Goal: Task Accomplishment & Management: Manage account settings

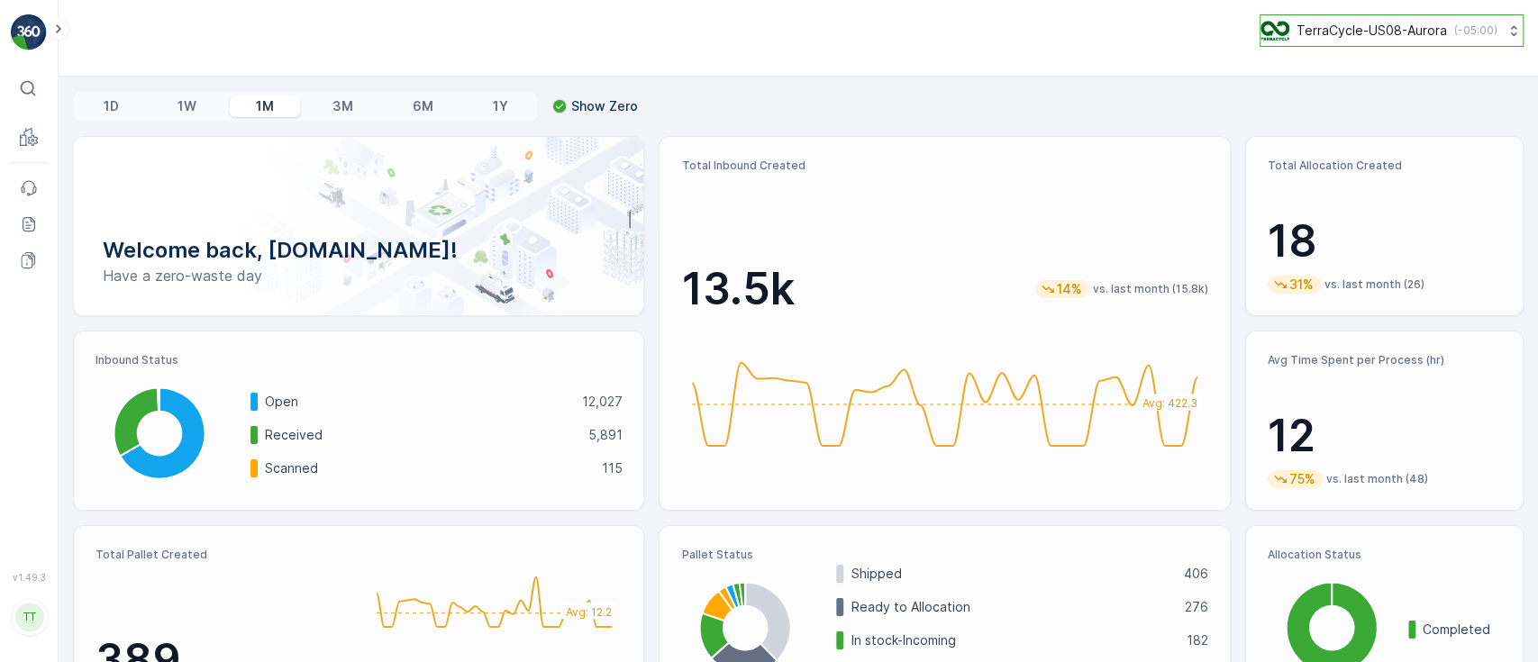
click at [1342, 28] on p "TerraCycle-US08-Aurora" at bounding box center [1371, 31] width 150 height 18
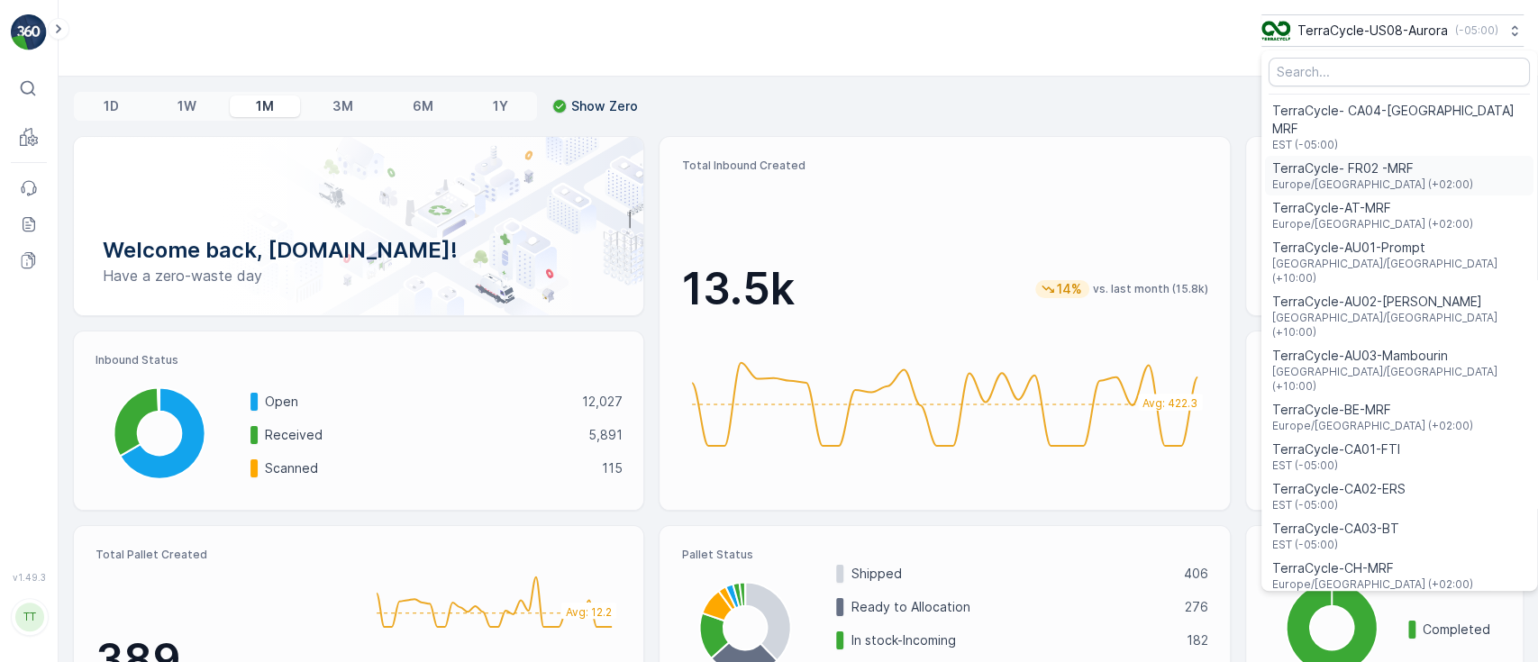
click at [1335, 159] on span "TerraCycle- FR02 -MRF" at bounding box center [1372, 168] width 201 height 18
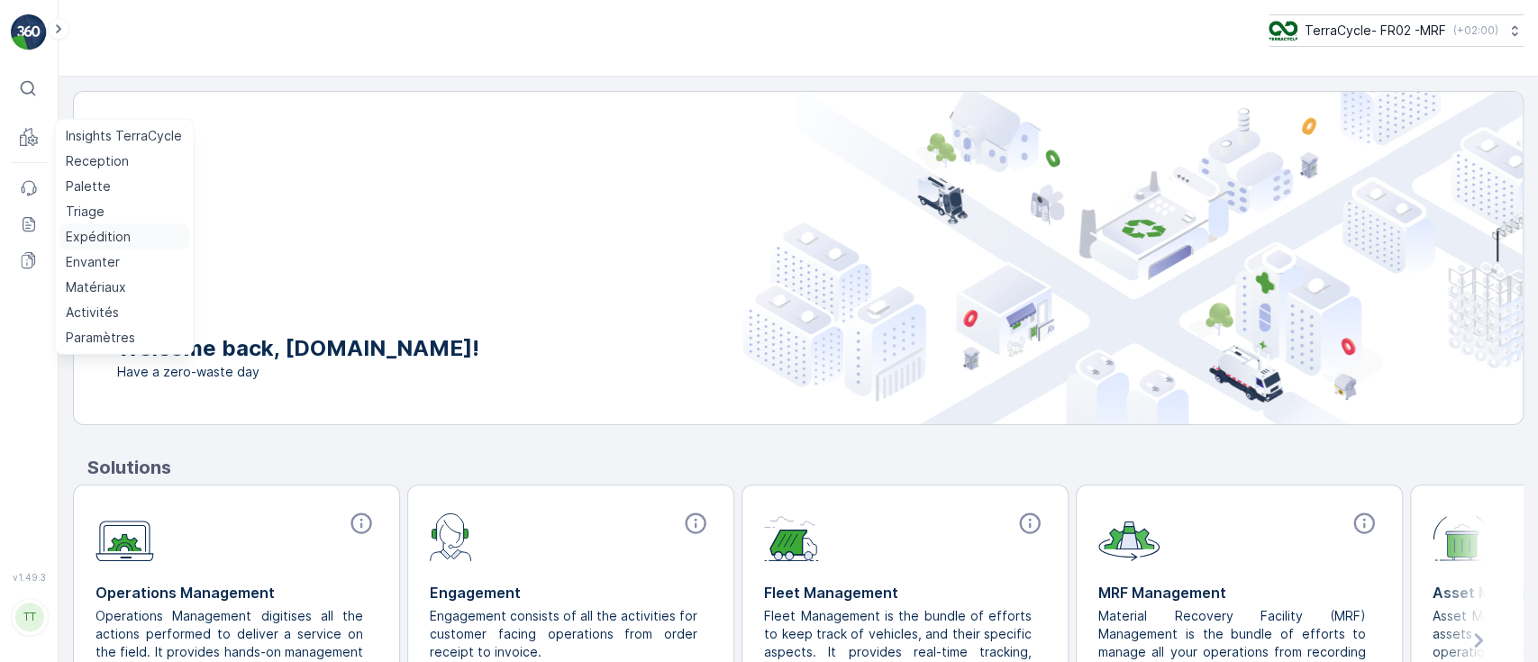
click at [108, 244] on p "Expédition" at bounding box center [98, 237] width 65 height 18
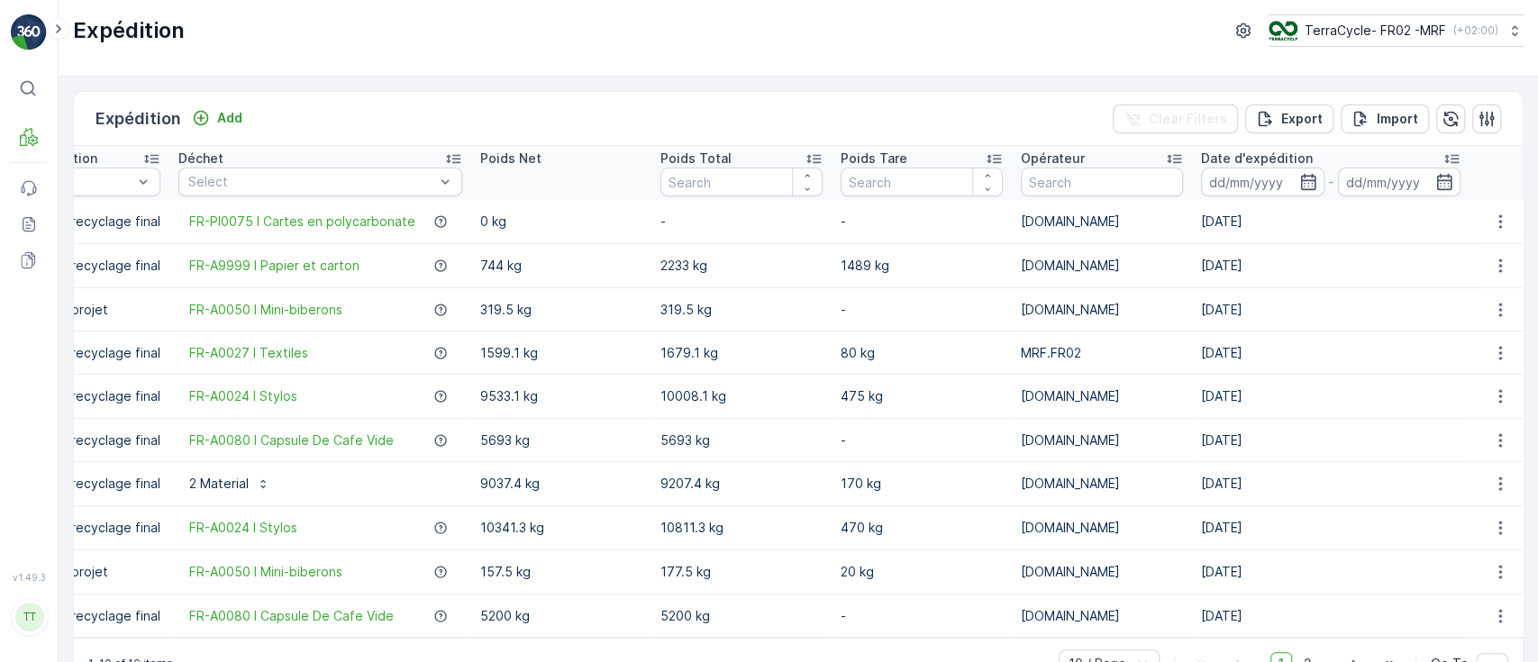
scroll to position [0, 497]
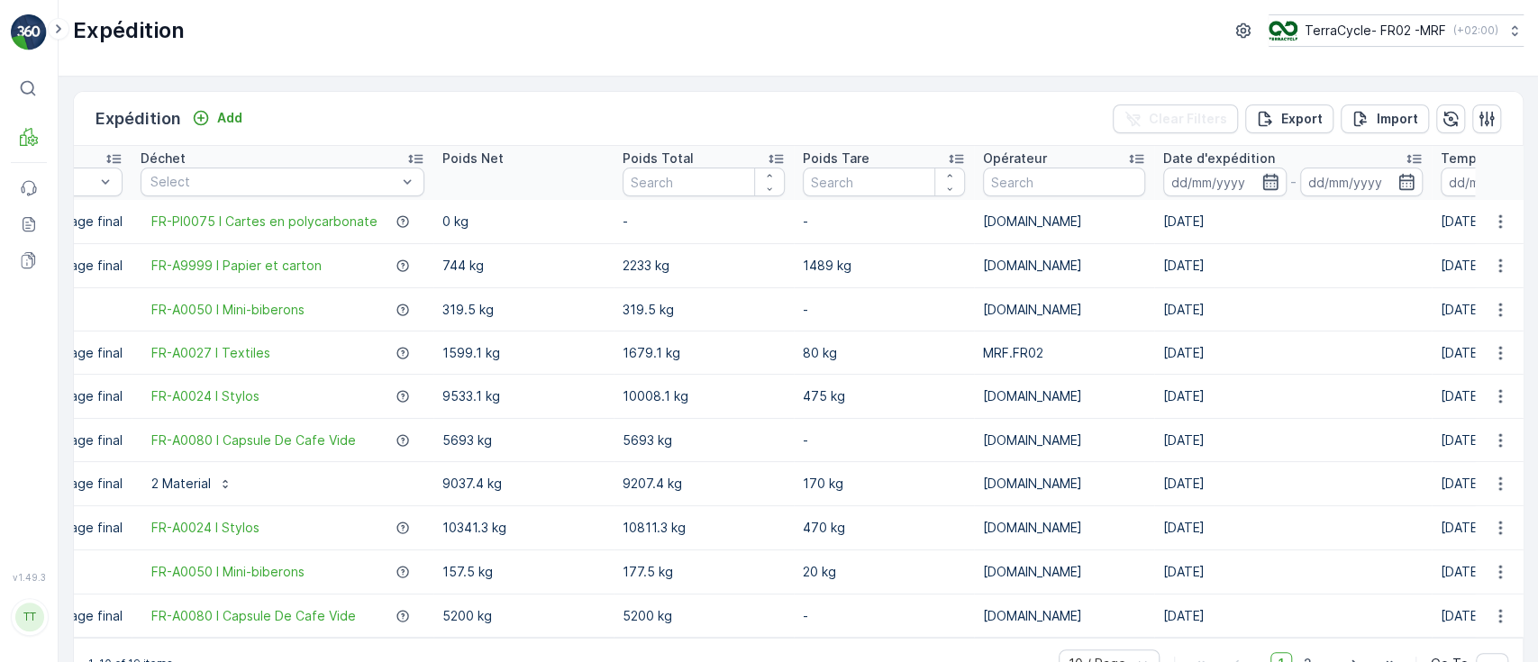
click at [1262, 179] on icon "button" at bounding box center [1269, 182] width 15 height 16
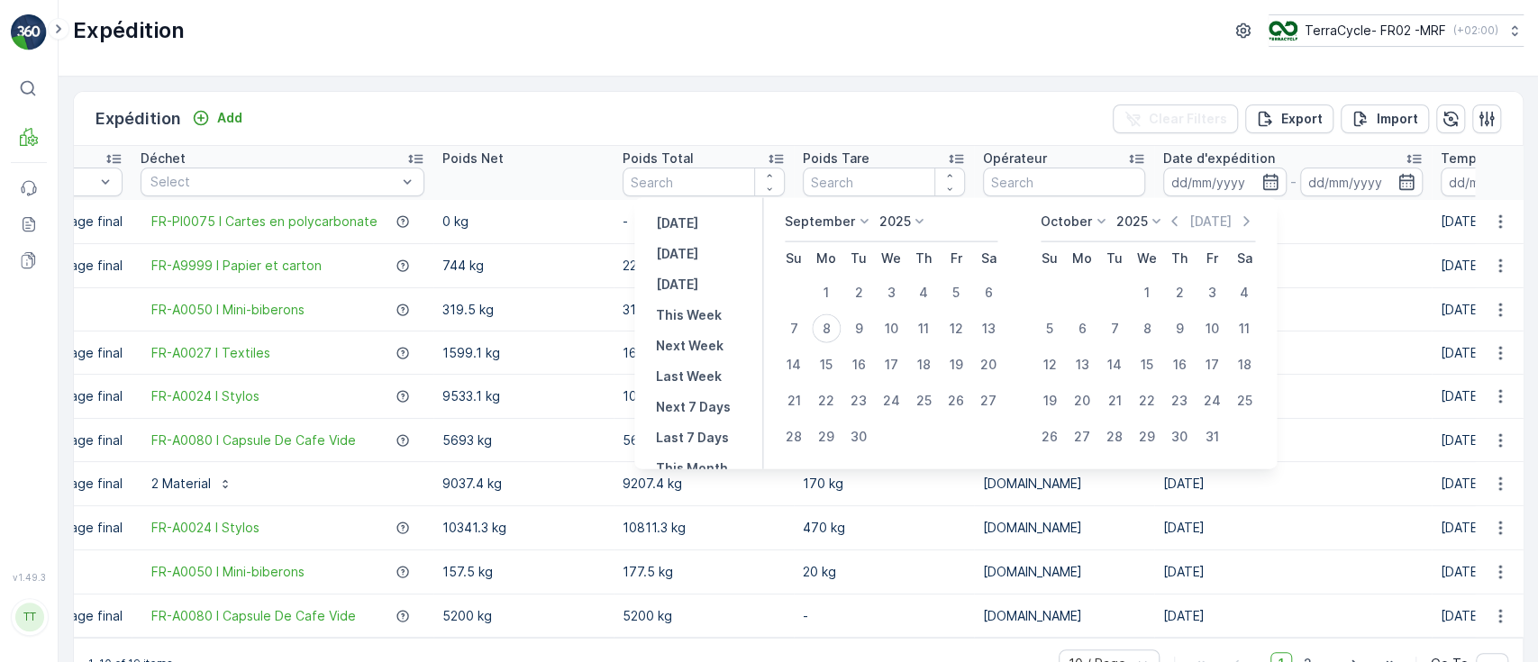
click at [819, 213] on p "September" at bounding box center [820, 222] width 70 height 18
click at [826, 367] on span "August" at bounding box center [816, 366] width 42 height 18
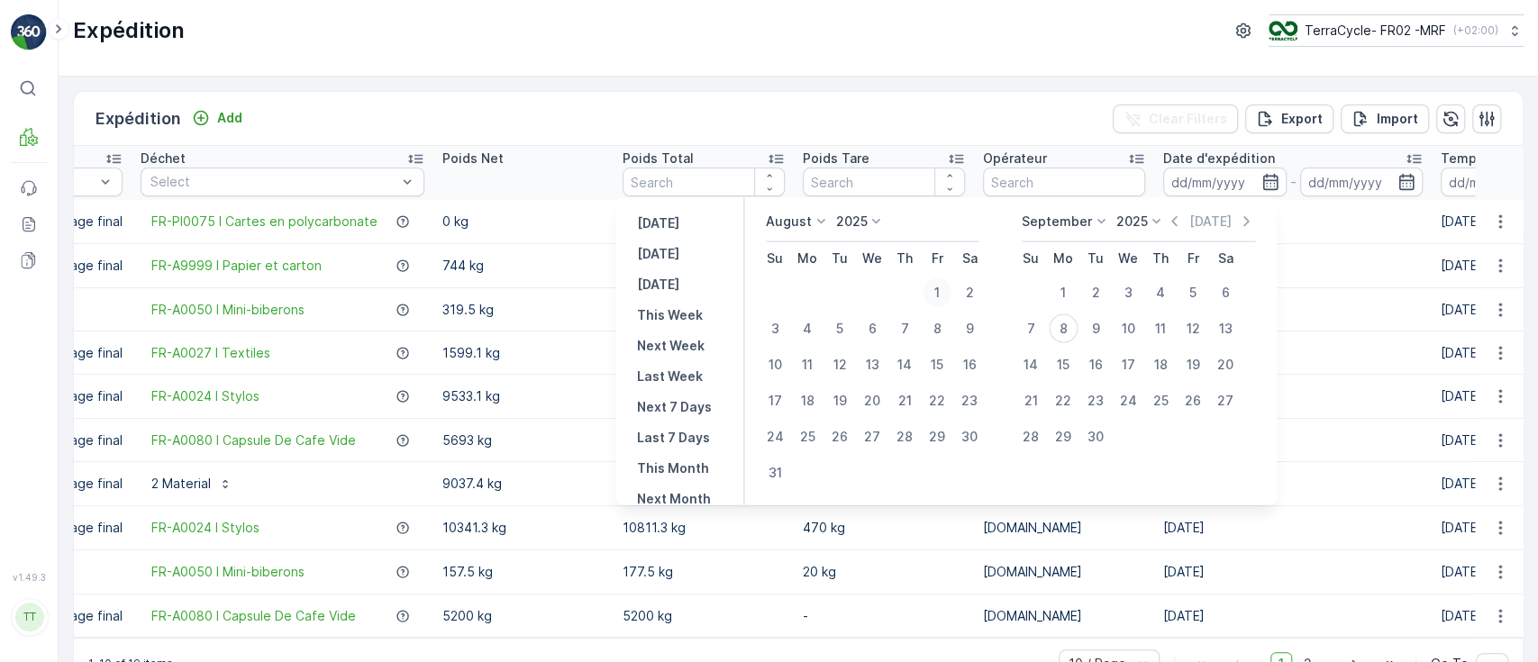
click at [940, 293] on div "1" at bounding box center [936, 292] width 29 height 29
type input "01.08.2025"
click at [940, 293] on div "1" at bounding box center [936, 292] width 29 height 29
type input "01.08.2025"
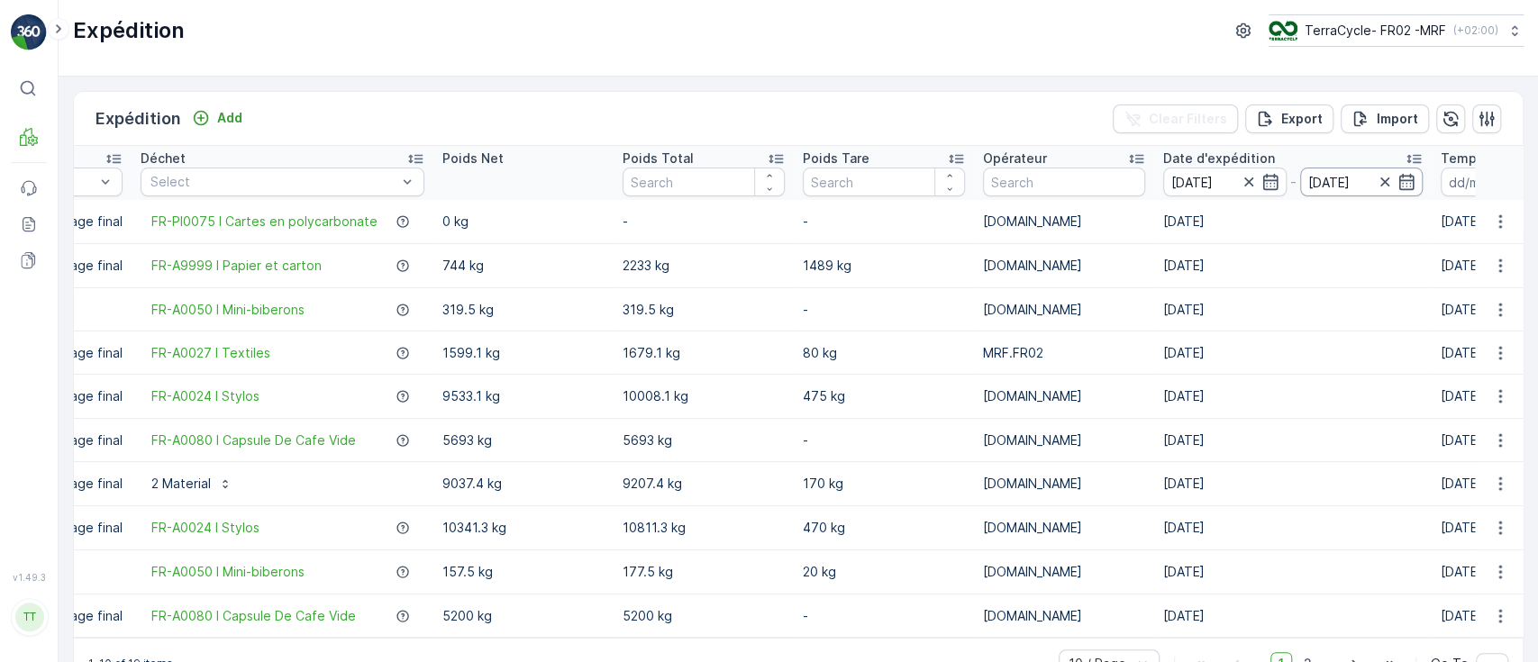
click at [1326, 183] on input "01.08.2025" at bounding box center [1361, 182] width 123 height 29
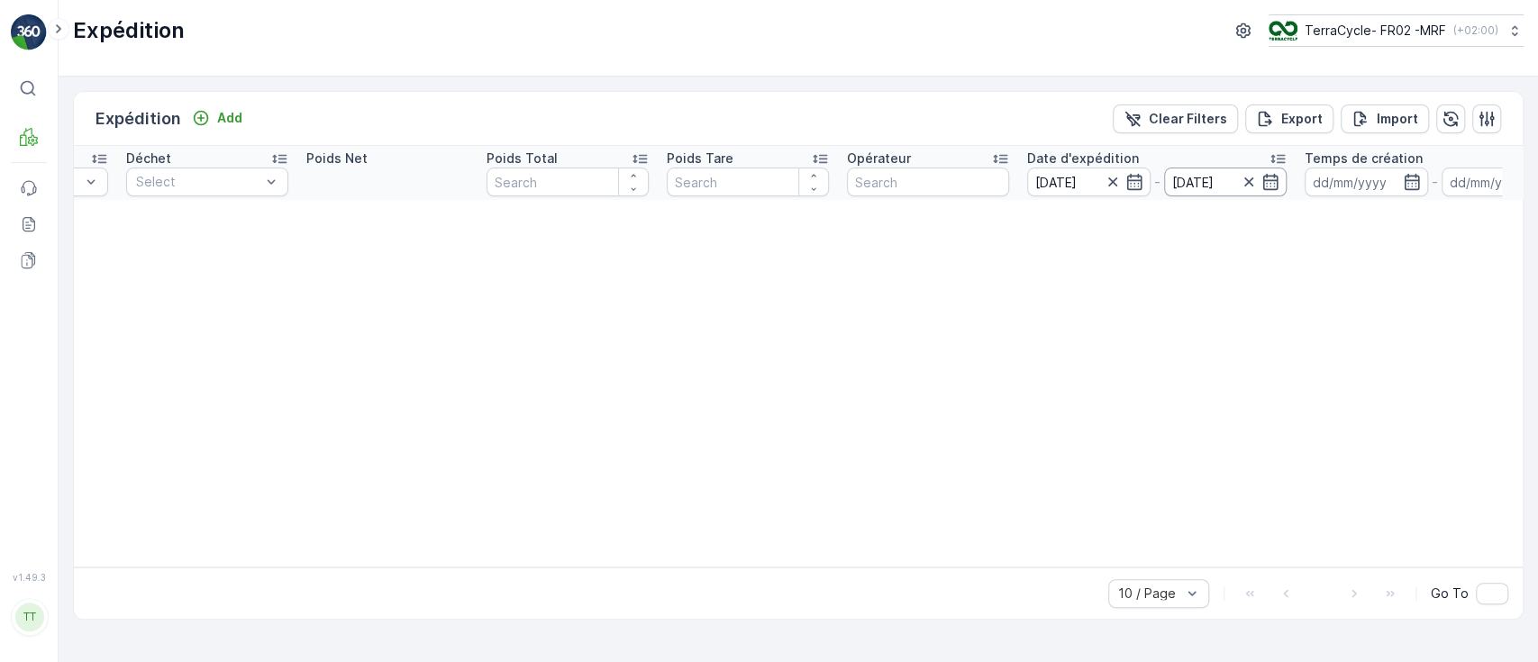
click at [1172, 183] on input "01.08.2025" at bounding box center [1225, 182] width 123 height 29
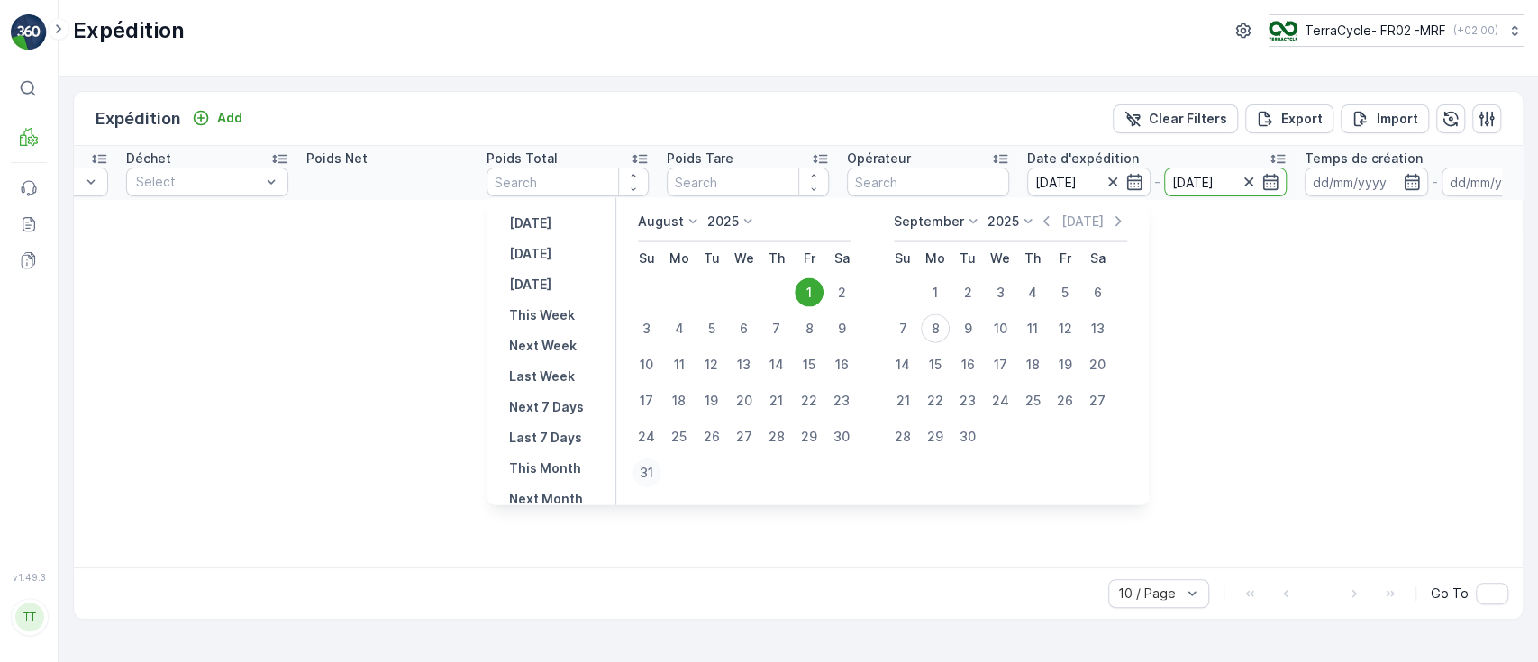
click at [653, 466] on div "31" at bounding box center [646, 472] width 29 height 29
type input "31.08.2025"
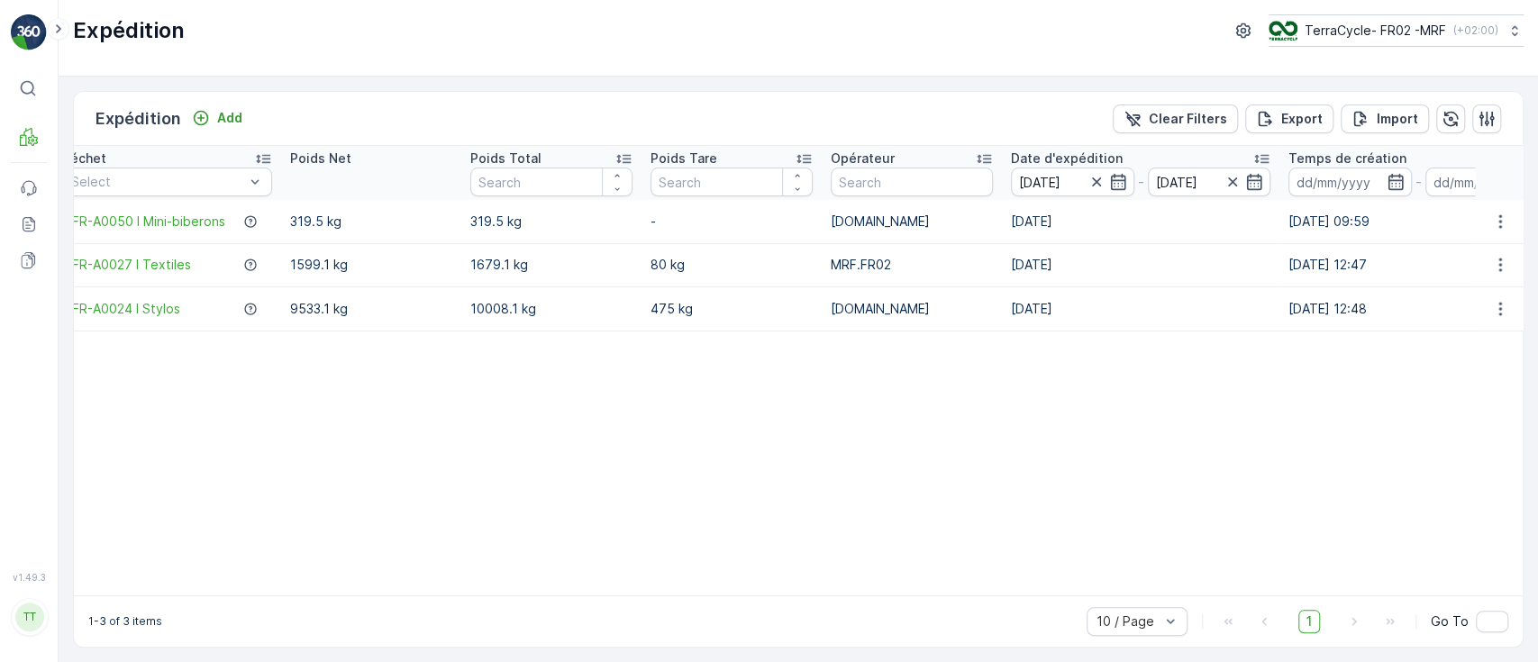
scroll to position [0, 669]
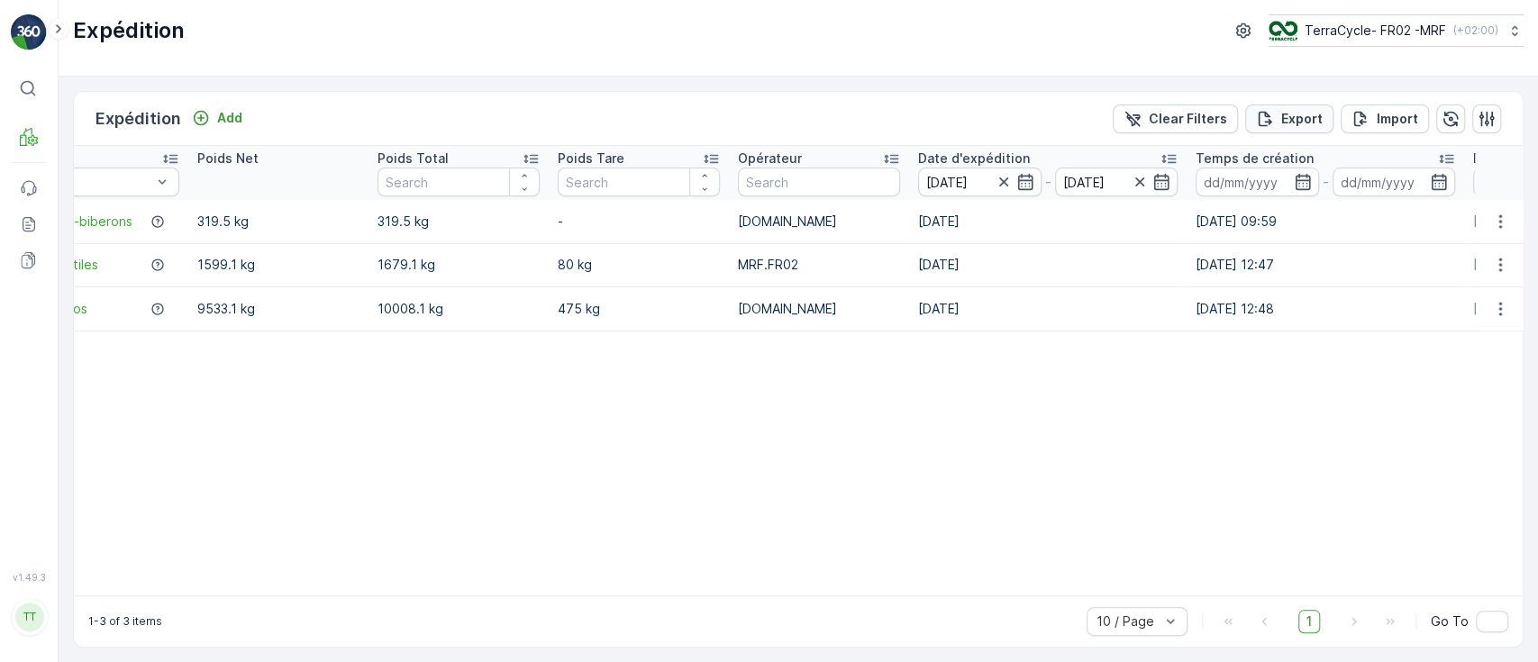
click at [1272, 132] on button "Export" at bounding box center [1289, 118] width 88 height 29
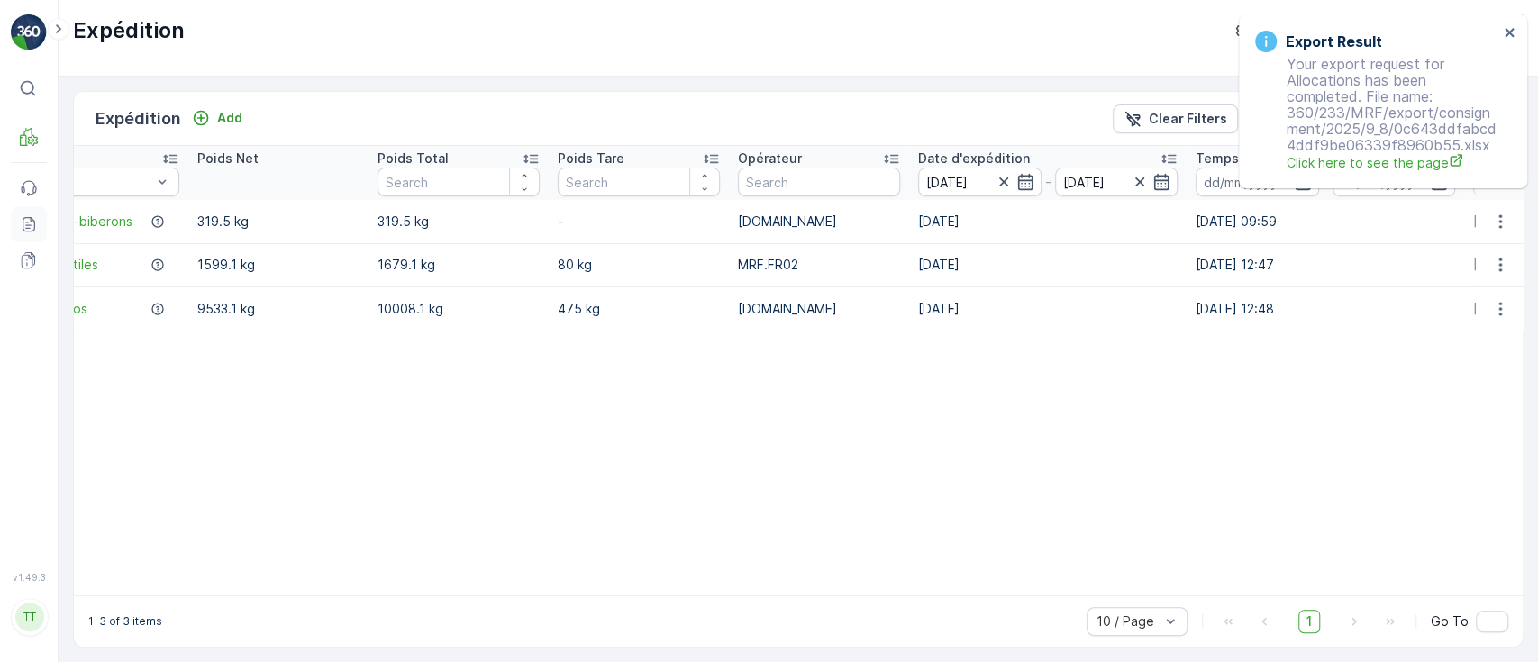
click at [42, 228] on link "Reports" at bounding box center [29, 224] width 36 height 36
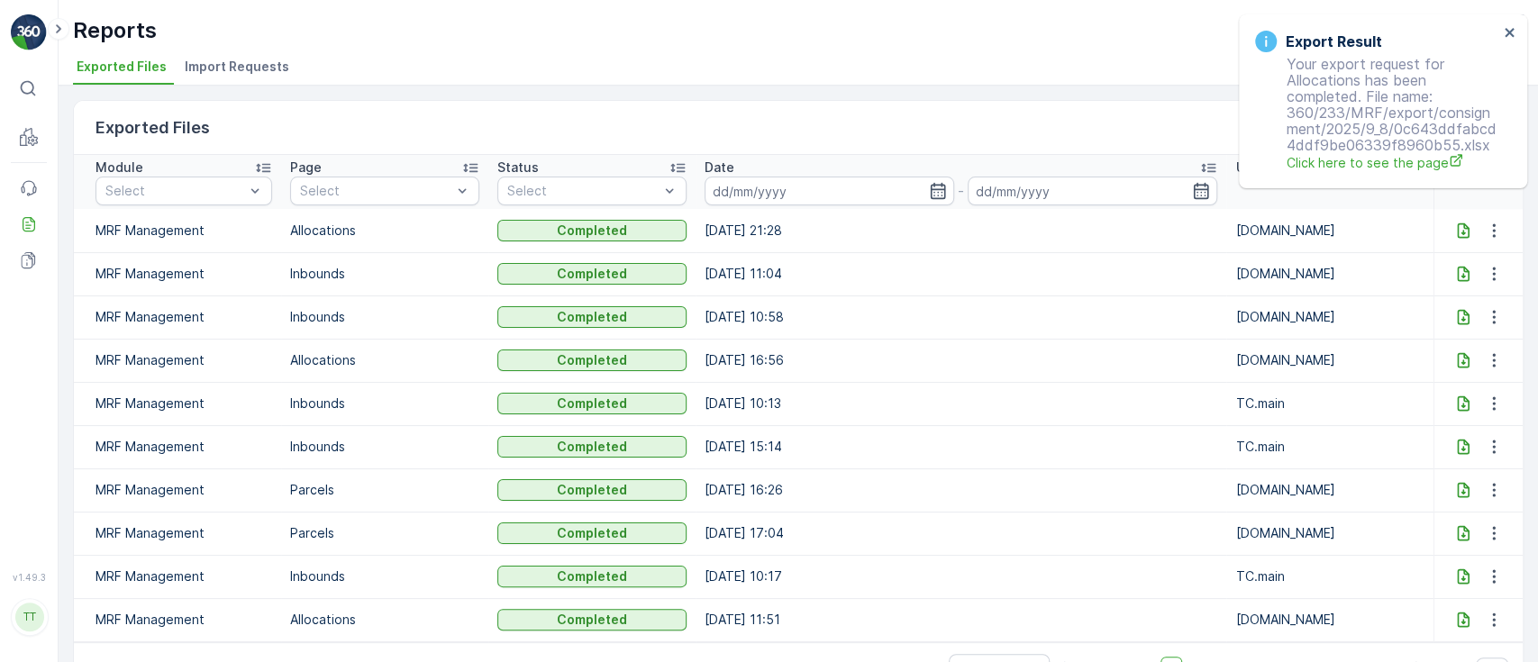
click at [1457, 232] on icon at bounding box center [1462, 229] width 12 height 15
click at [1509, 32] on icon "close" at bounding box center [1508, 32] width 9 height 9
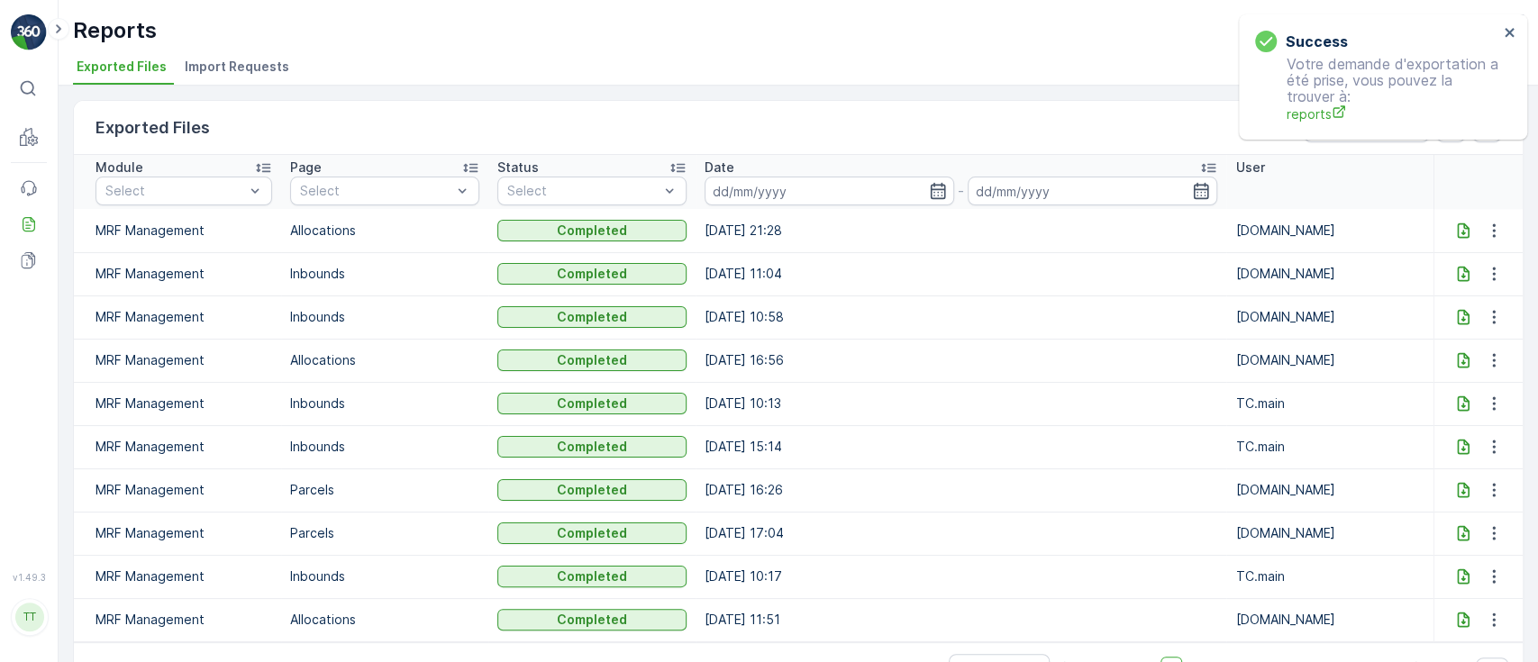
click at [1372, 29] on div "Success Votre demande d'exportation a été prise, vous pouvez la trouver à: repo…" at bounding box center [1376, 77] width 254 height 104
click at [1506, 32] on icon "close" at bounding box center [1509, 32] width 13 height 14
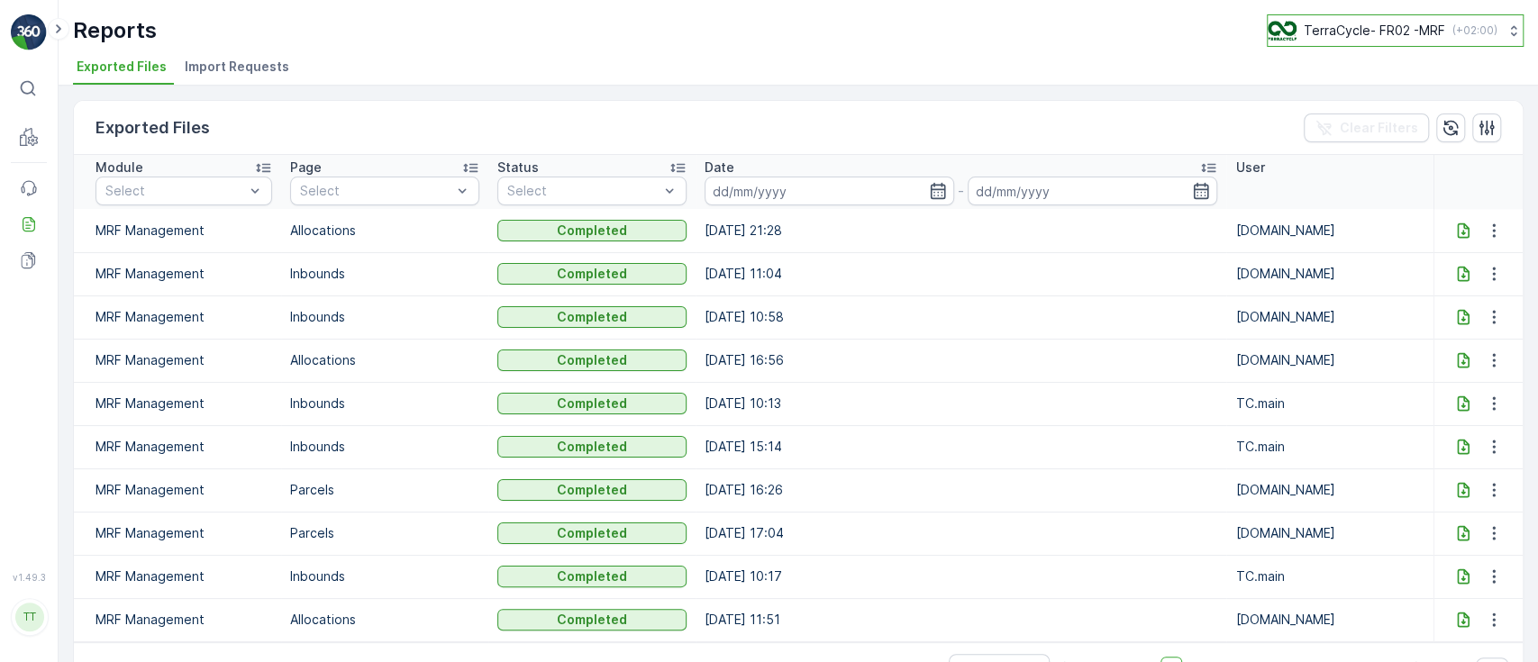
click at [1379, 32] on p "TerraCycle- FR02 -MRF" at bounding box center [1373, 31] width 141 height 18
type input "fr"
click at [1323, 162] on span "Europe/Paris (+02:00)" at bounding box center [1379, 166] width 201 height 14
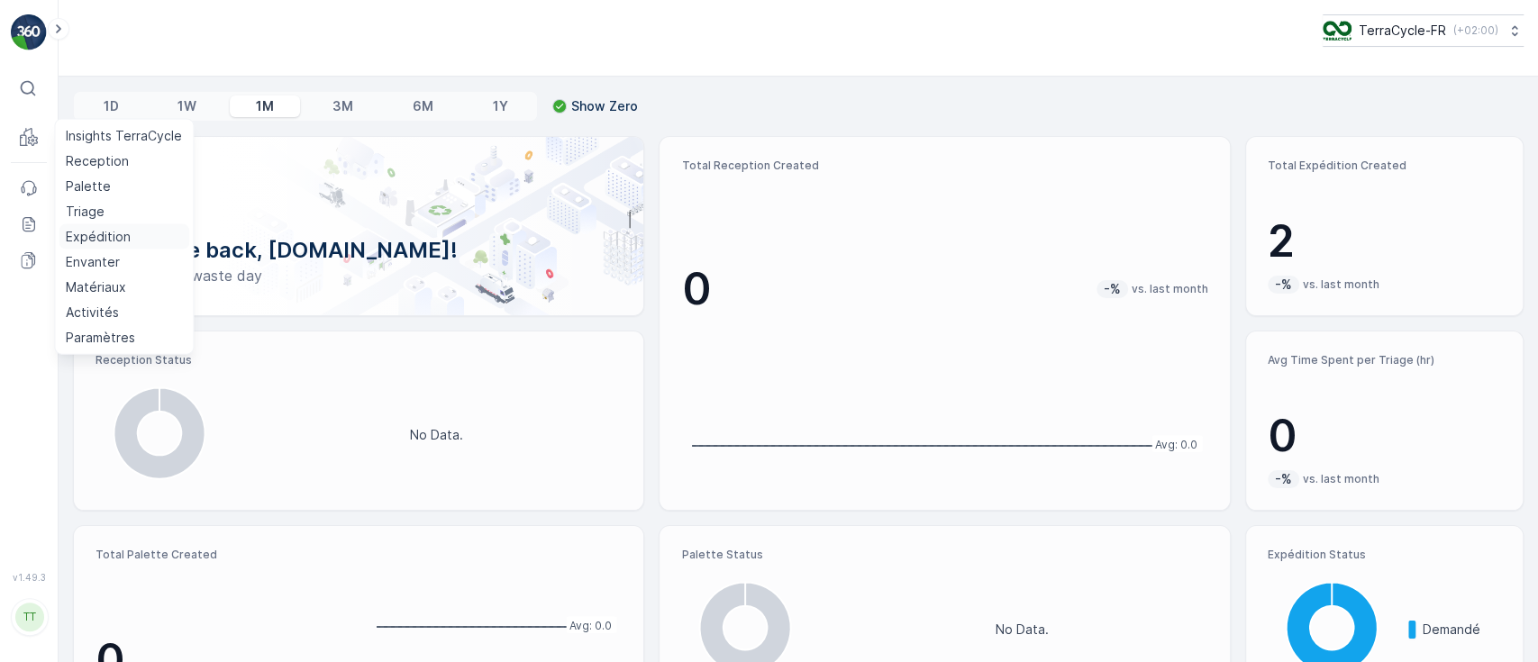
click at [110, 232] on p "Expédition" at bounding box center [98, 237] width 65 height 18
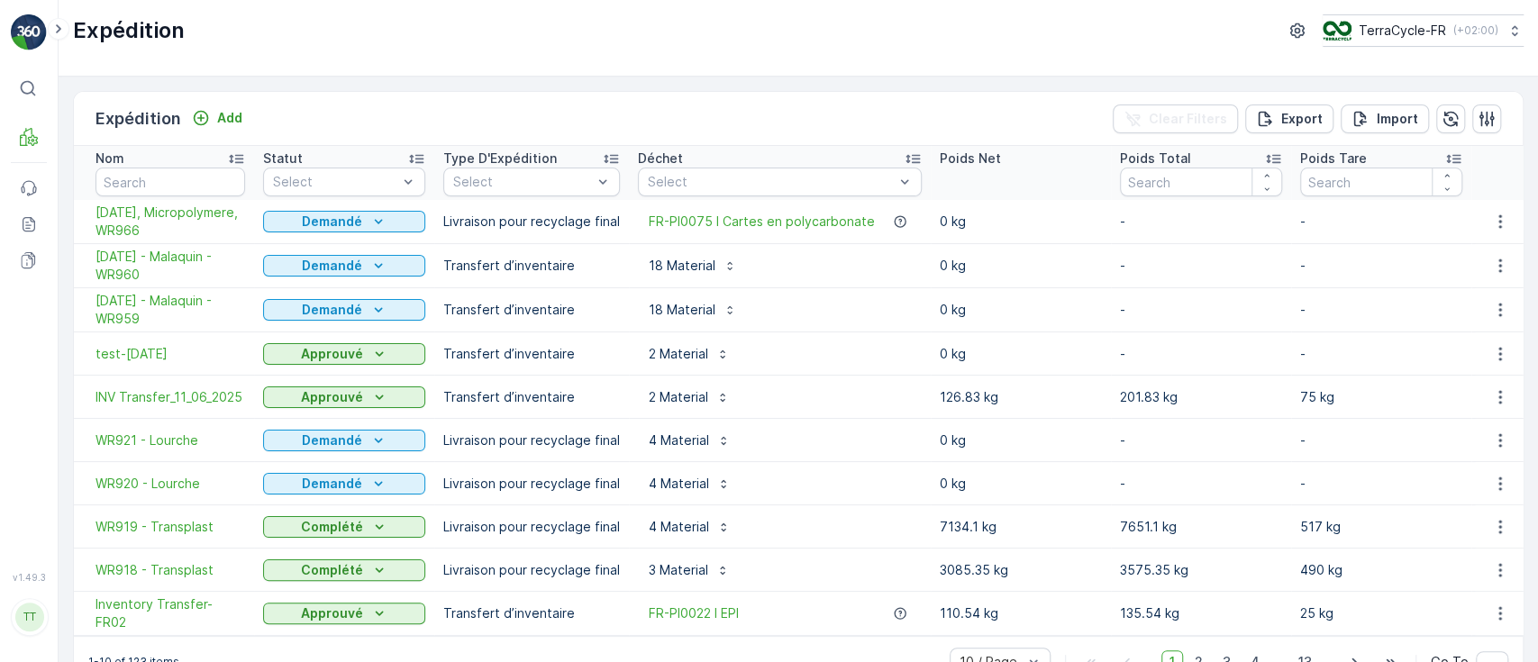
click at [612, 632] on td "Transfert d’inventaire" at bounding box center [531, 614] width 195 height 44
drag, startPoint x: 617, startPoint y: 644, endPoint x: 670, endPoint y: 631, distance: 54.8
click at [670, 631] on div "Expédition Add Clear Filters Export Import Nom Statut Select Type D'Expédition …" at bounding box center [798, 389] width 1450 height 597
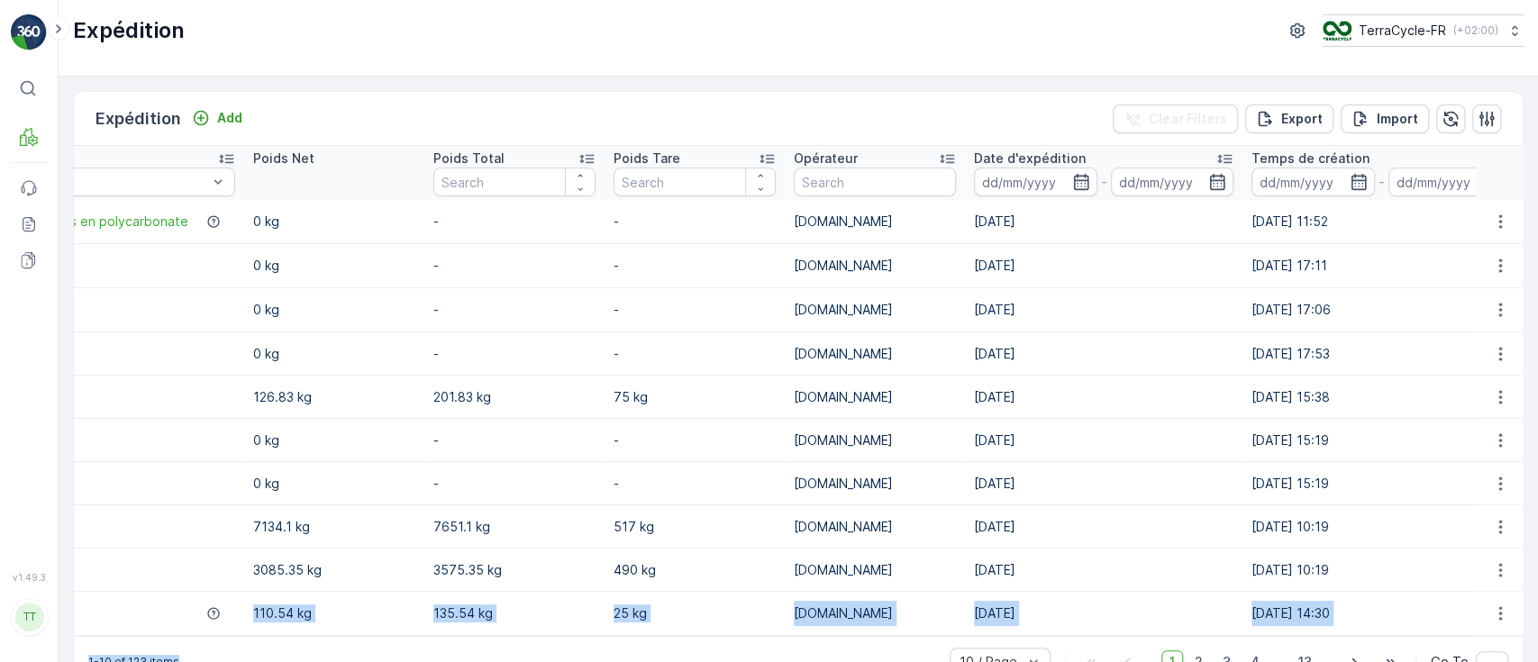
scroll to position [0, 706]
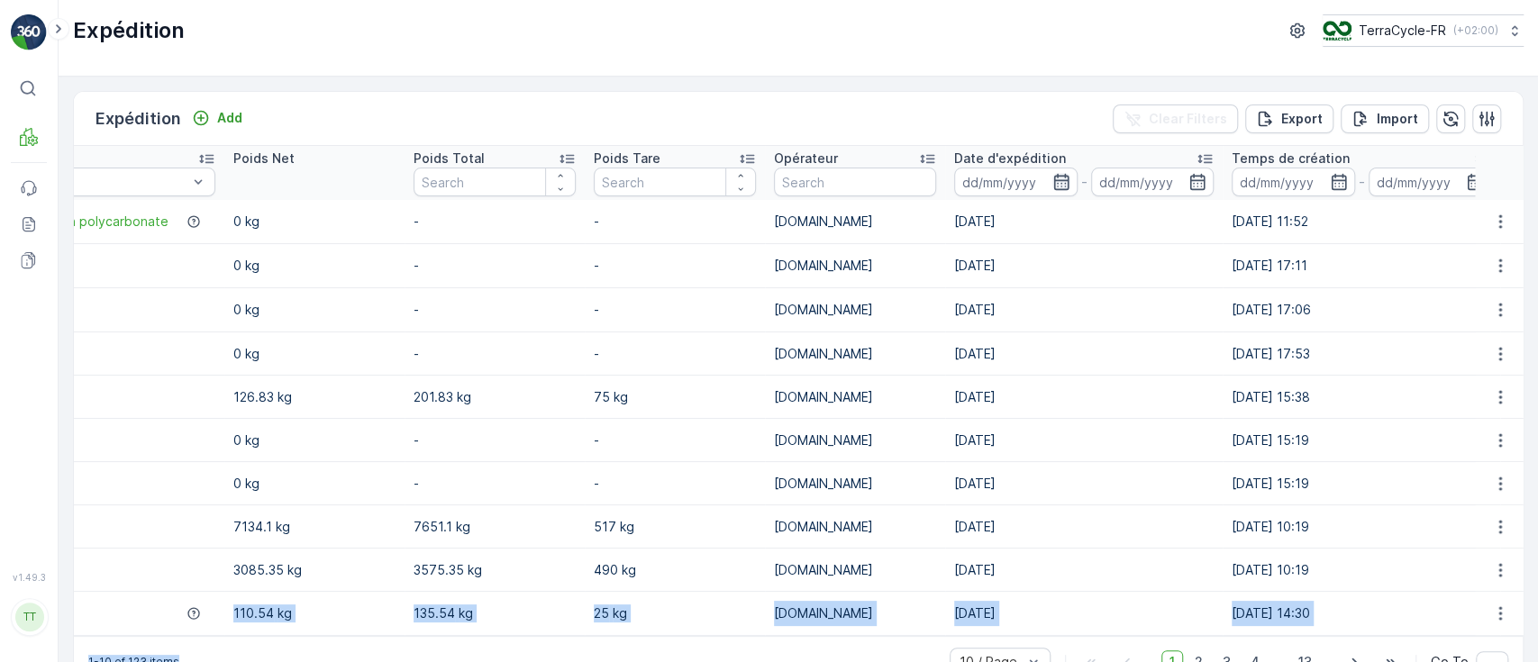
click at [1053, 183] on icon "button" at bounding box center [1060, 182] width 15 height 16
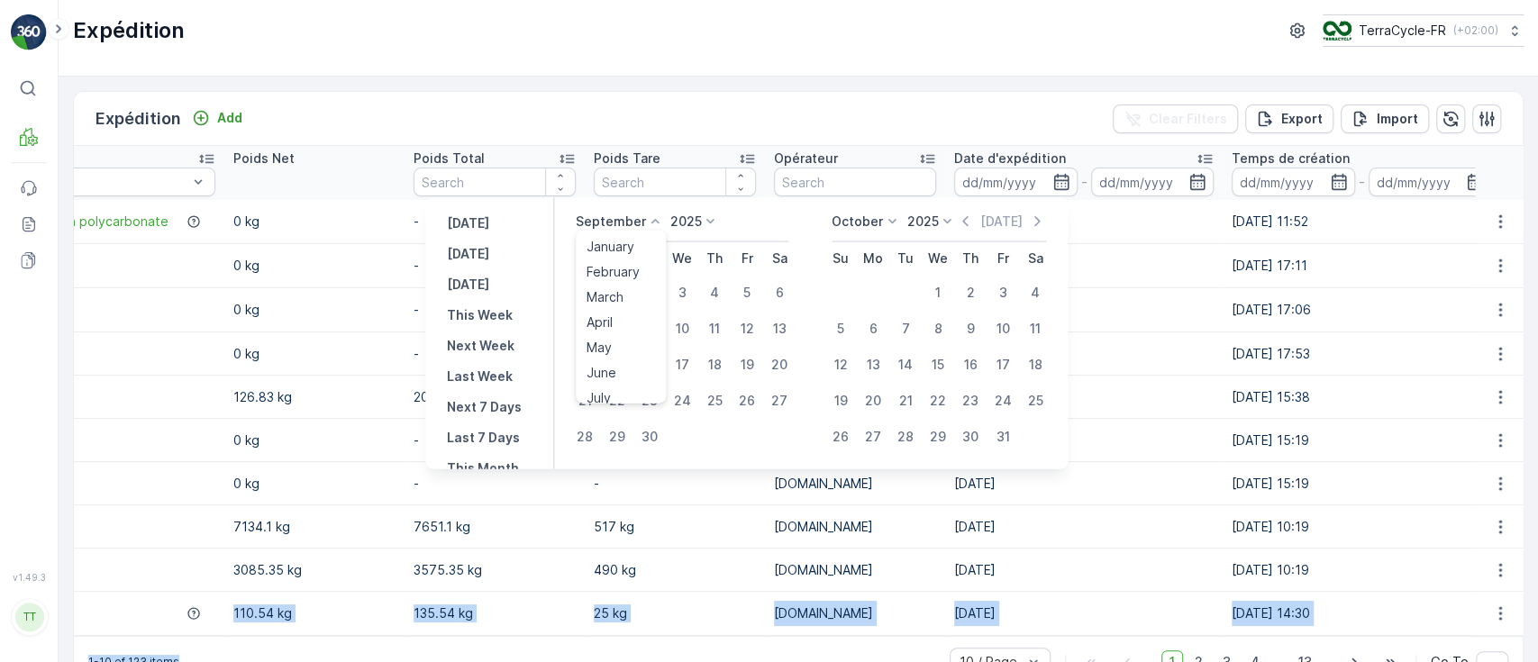
click at [612, 219] on p "September" at bounding box center [611, 222] width 70 height 18
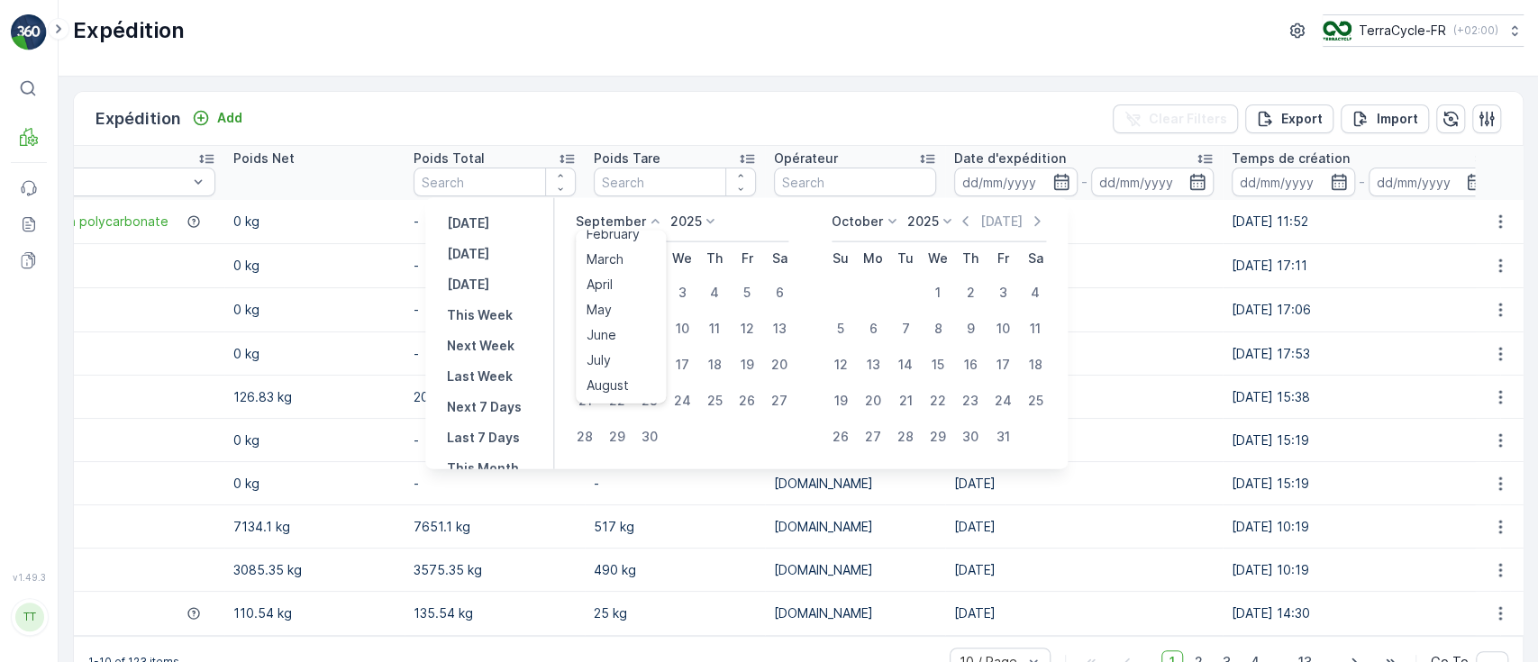
scroll to position [41, 0]
click at [620, 383] on span "August" at bounding box center [607, 382] width 42 height 18
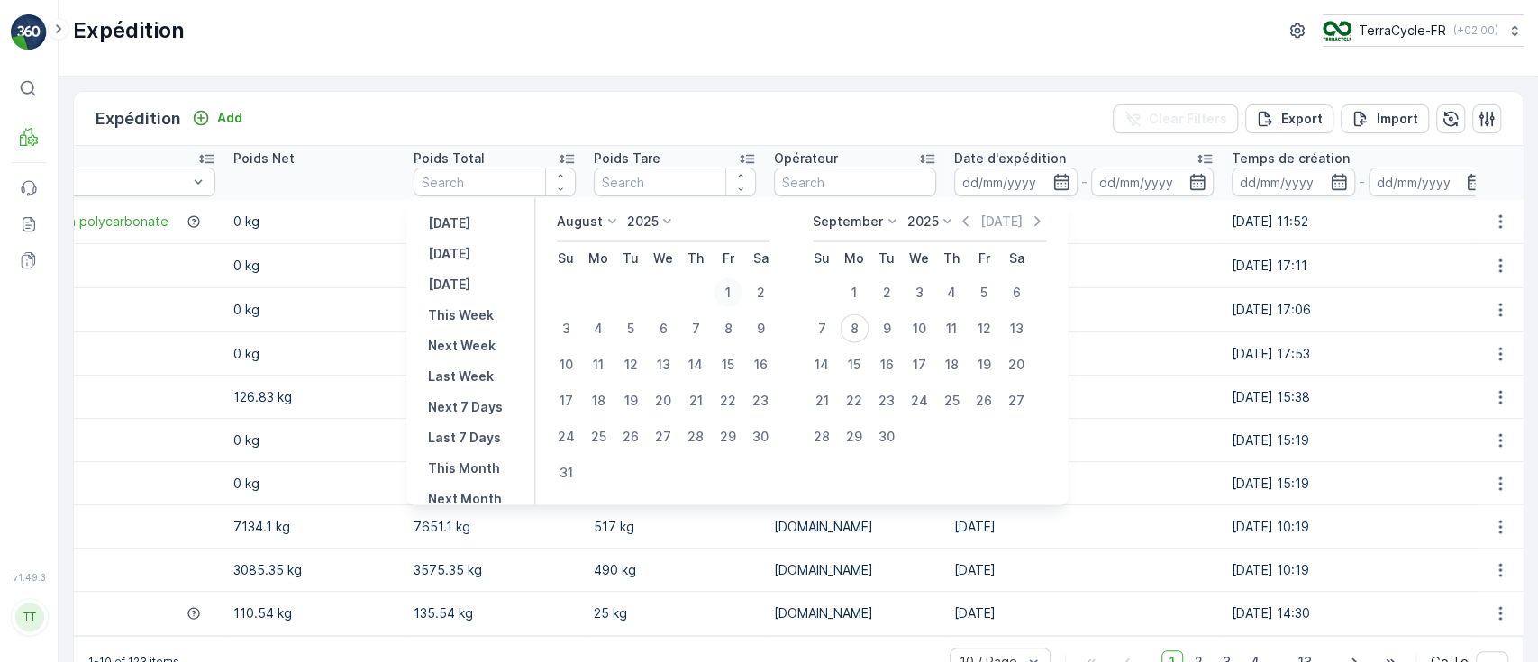
click at [738, 295] on div "1" at bounding box center [727, 292] width 29 height 29
type input "01.08.2025"
click at [738, 295] on div "1" at bounding box center [727, 292] width 29 height 29
type input "01.08.2025"
click at [577, 462] on div "31" at bounding box center [565, 472] width 29 height 29
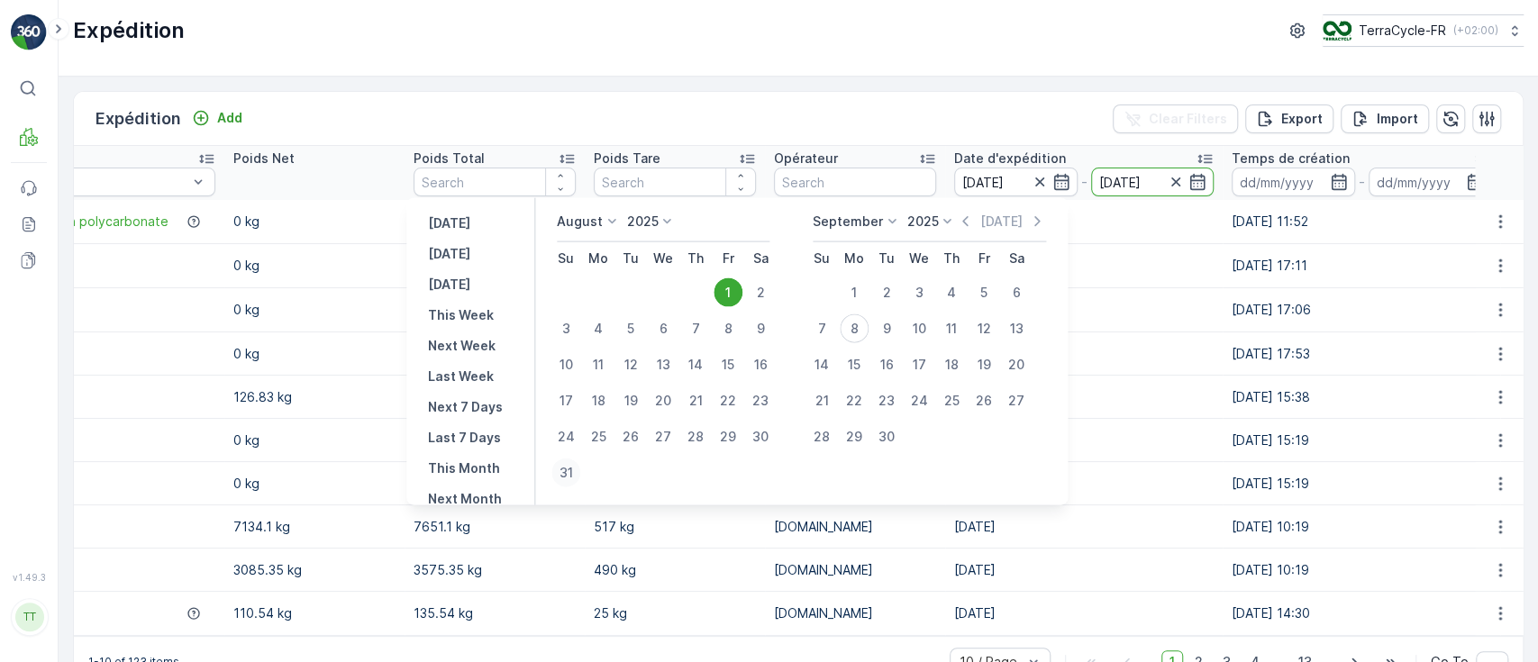
type input "31.08.2025"
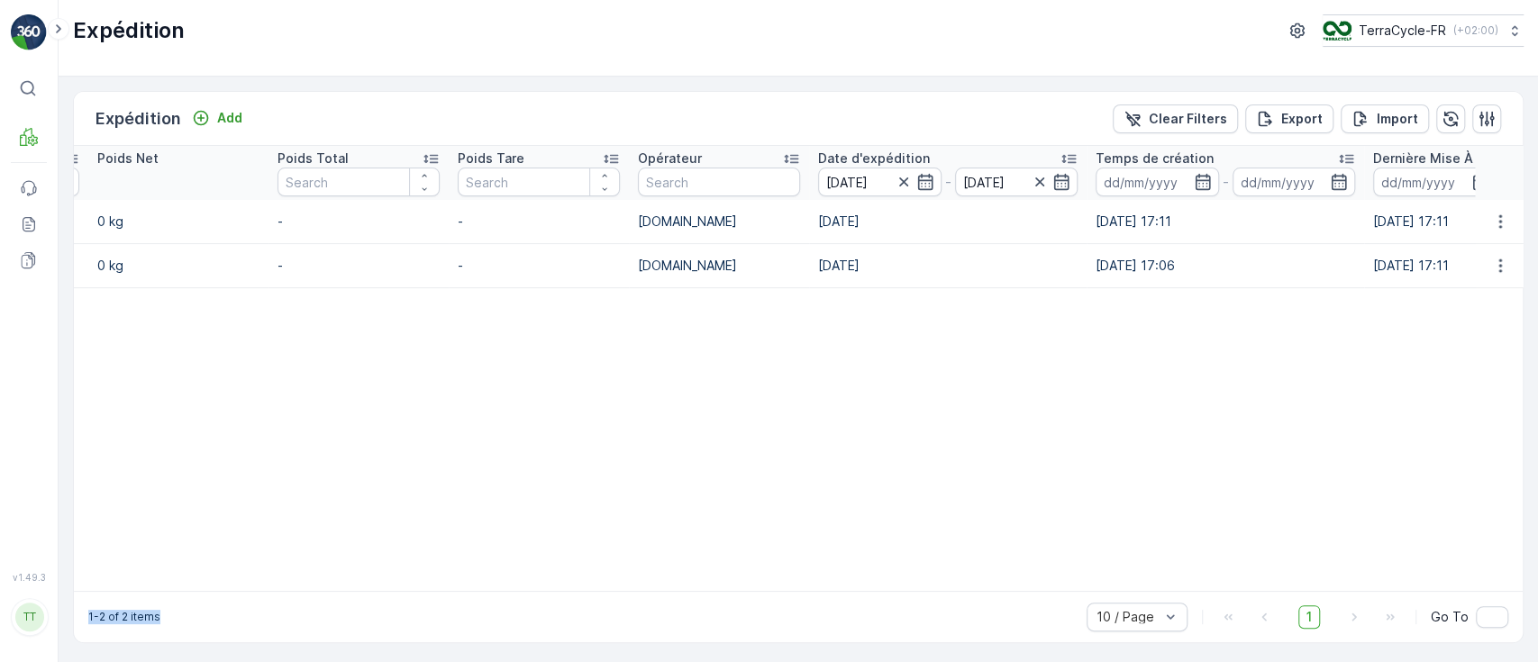
drag, startPoint x: 620, startPoint y: 588, endPoint x: 779, endPoint y: 622, distance: 163.1
click at [779, 622] on div "Expédition Add Clear Filters Export Import Nom Statut Select Type D'Expédition …" at bounding box center [798, 367] width 1450 height 552
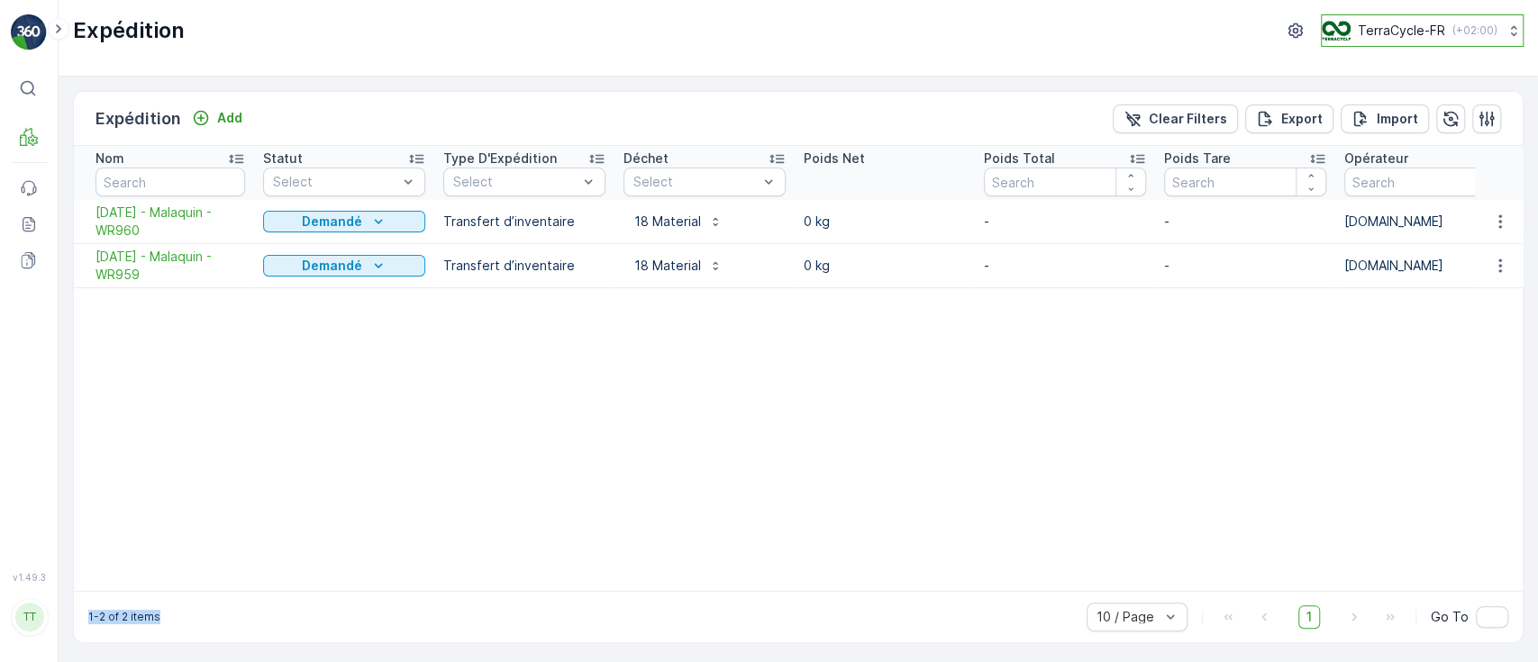
click at [1390, 24] on p "TerraCycle-FR" at bounding box center [1400, 31] width 87 height 18
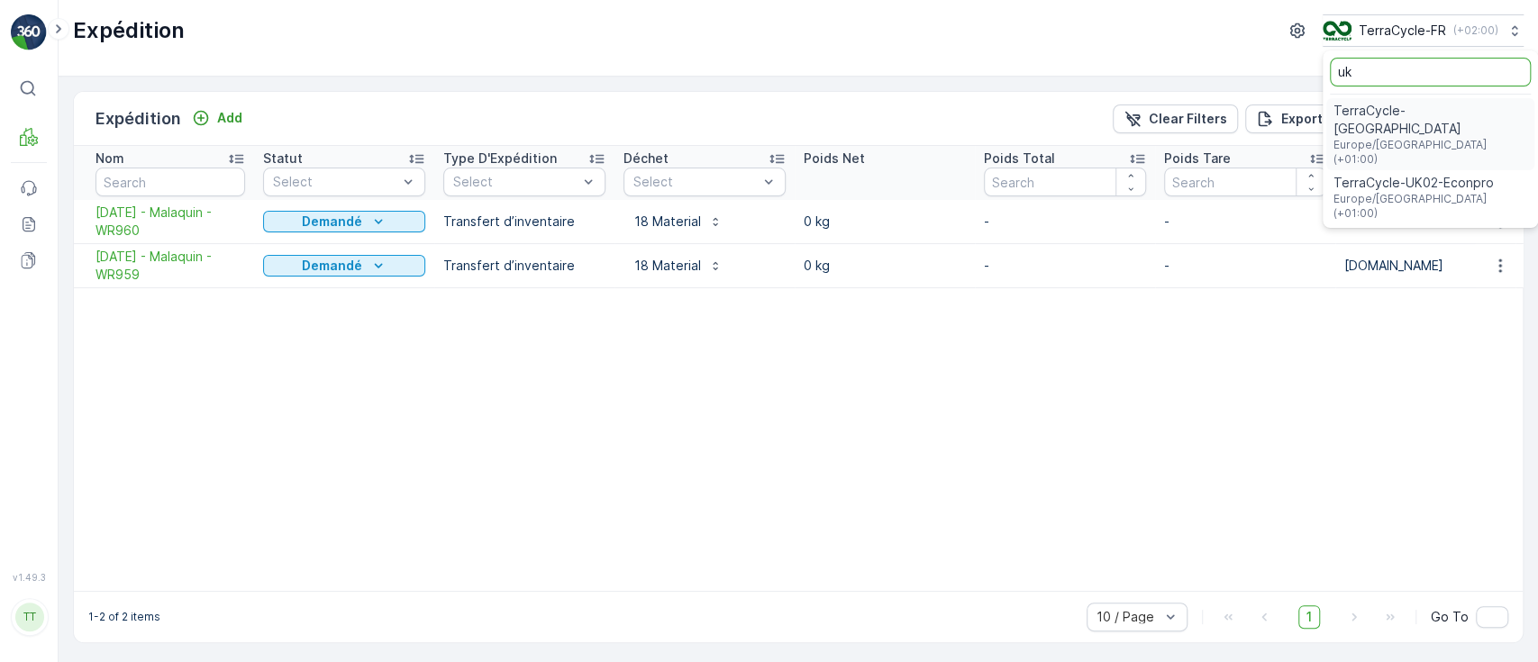
type input "uk"
click at [1388, 174] on span "TerraCycle-UK02-Econpro" at bounding box center [1430, 183] width 194 height 18
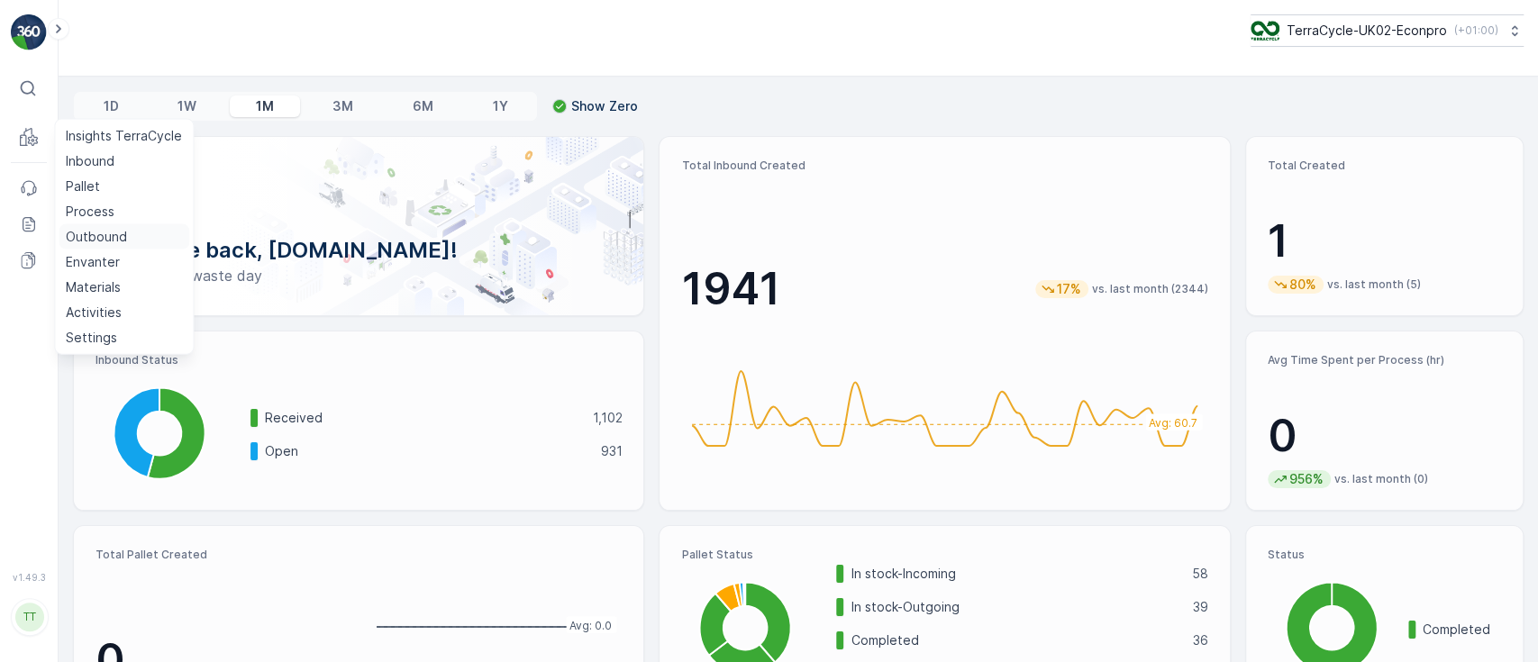
click at [96, 234] on p "Outbound" at bounding box center [96, 237] width 61 height 18
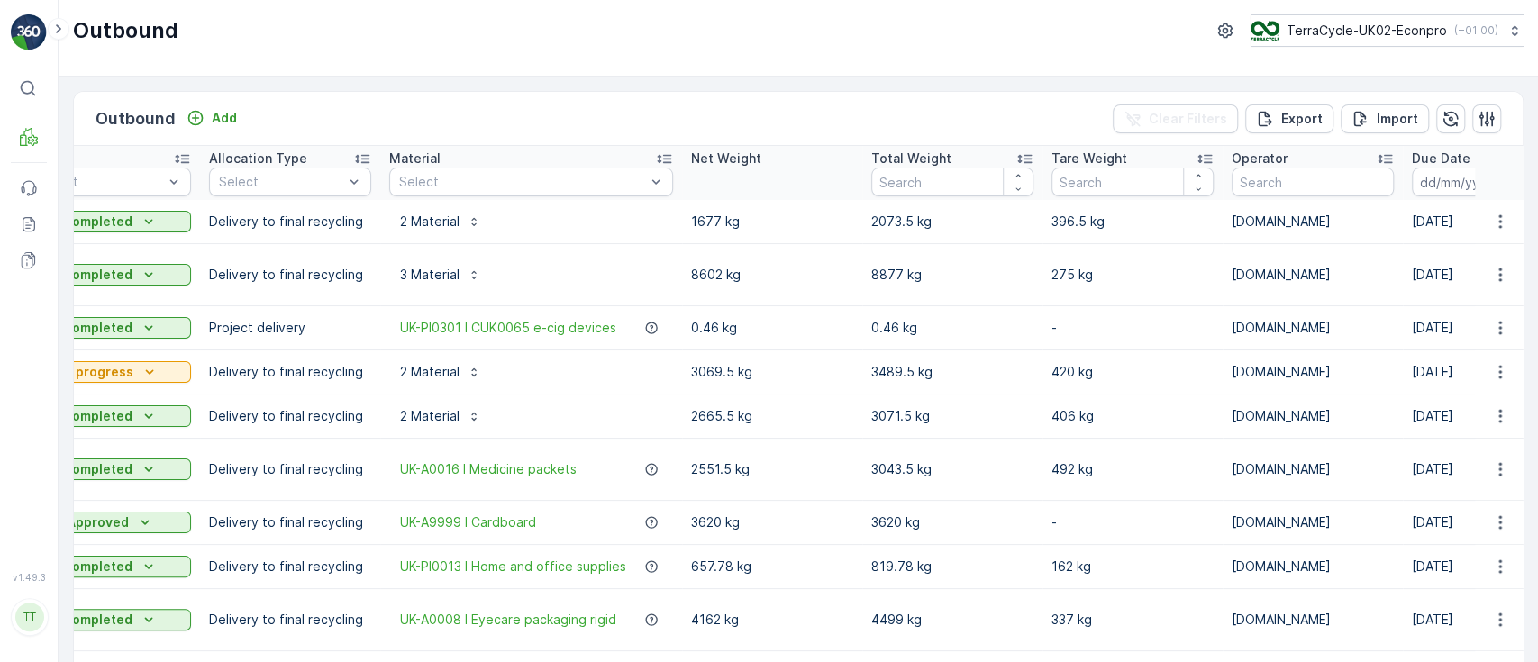
scroll to position [0, 568]
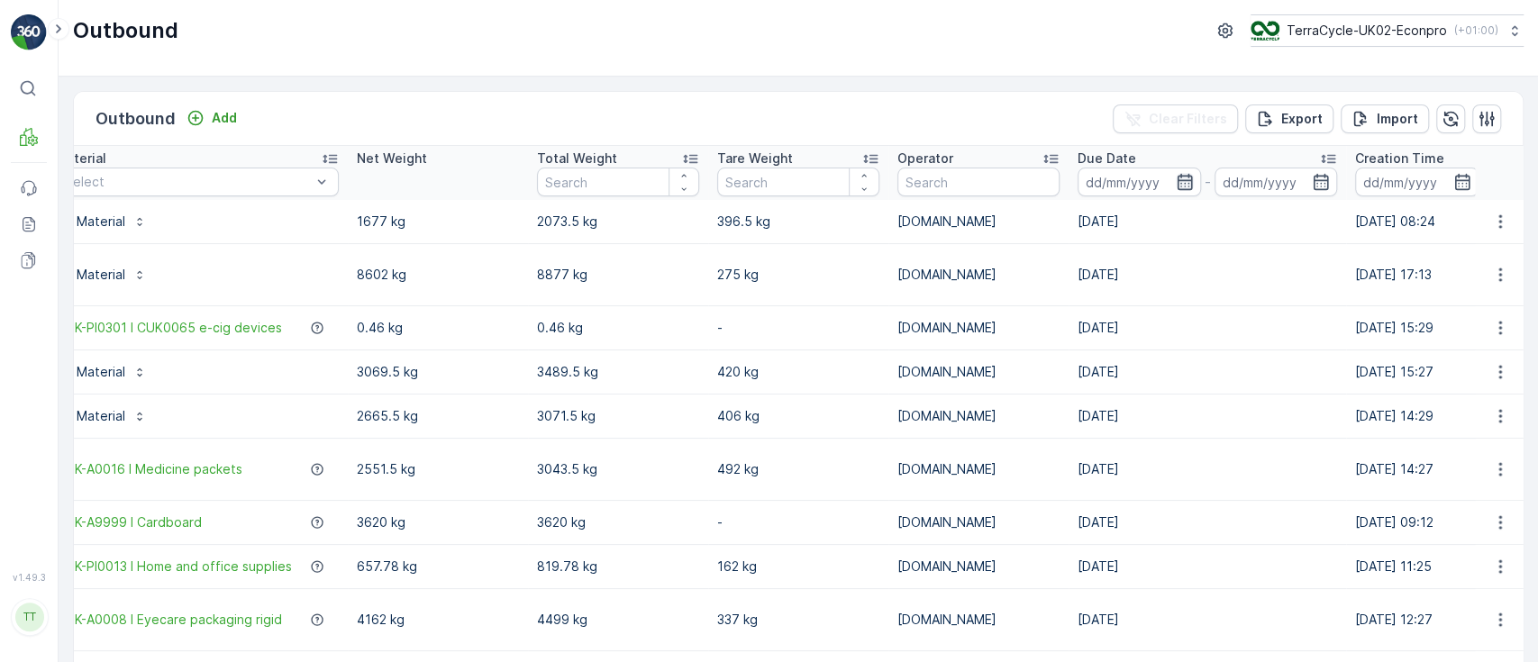
click at [1180, 184] on icon "button" at bounding box center [1184, 182] width 18 height 18
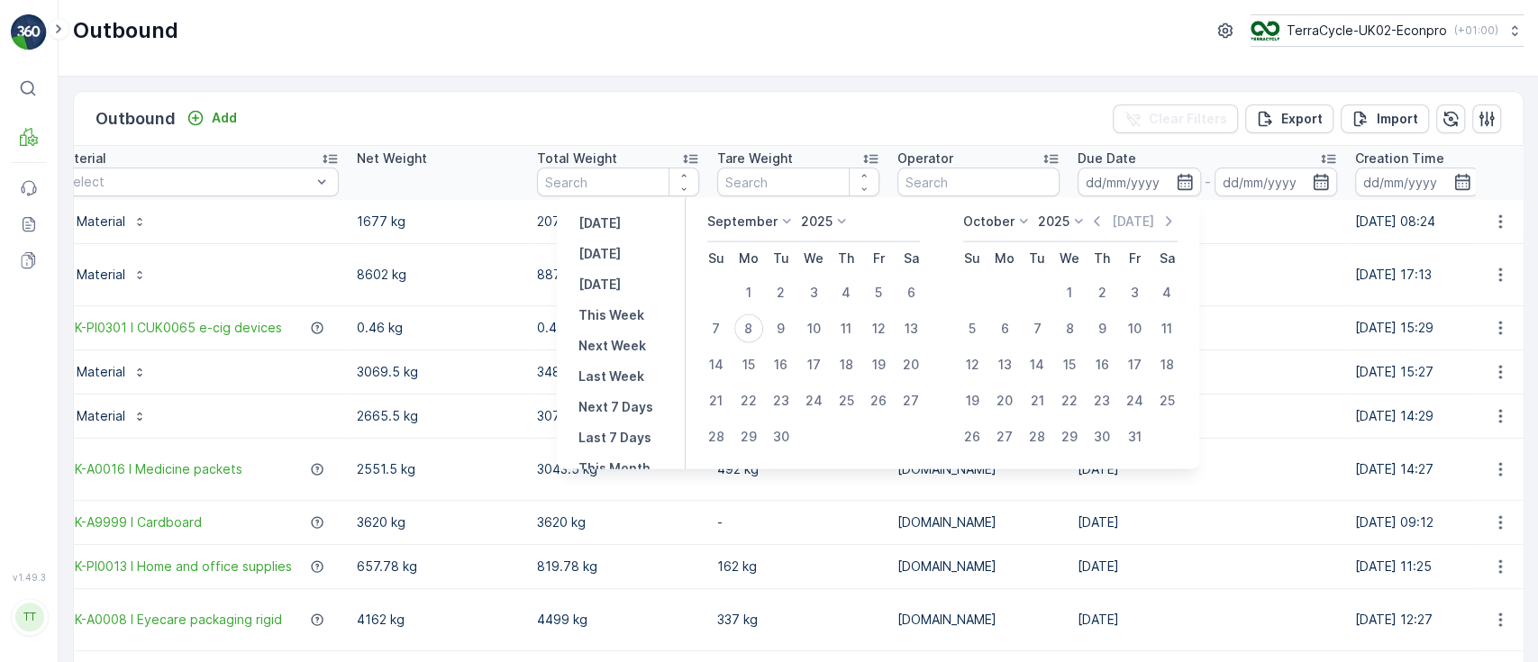
click at [733, 225] on p "September" at bounding box center [742, 222] width 70 height 18
click at [769, 360] on li "August" at bounding box center [752, 370] width 90 height 25
click at [743, 299] on div "1" at bounding box center [748, 292] width 29 height 29
type input "01.09.2025"
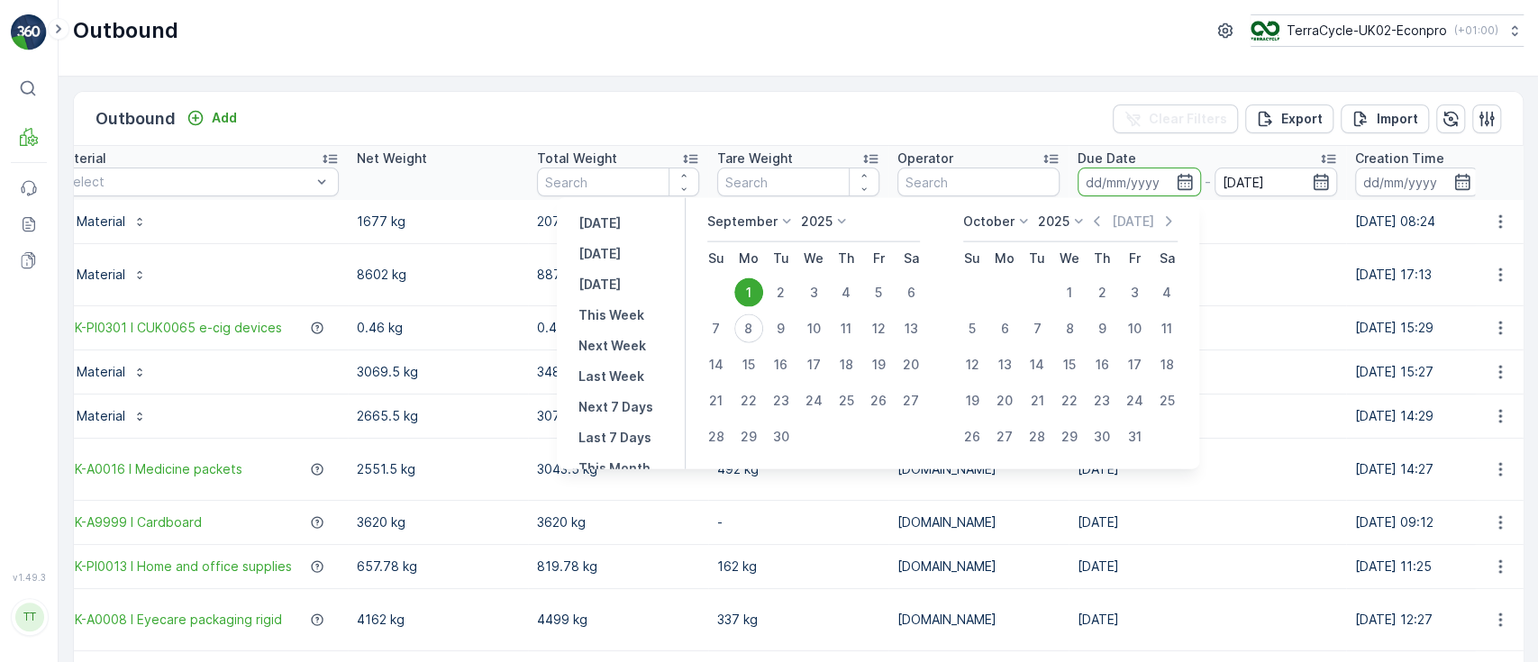
click at [743, 299] on div "1" at bounding box center [748, 292] width 29 height 29
click at [737, 217] on p "September" at bounding box center [742, 222] width 70 height 18
drag, startPoint x: 800, startPoint y: 314, endPoint x: 803, endPoint y: 325, distance: 11.1
click at [803, 325] on td "10" at bounding box center [813, 329] width 32 height 36
click at [762, 226] on p "September" at bounding box center [742, 222] width 70 height 18
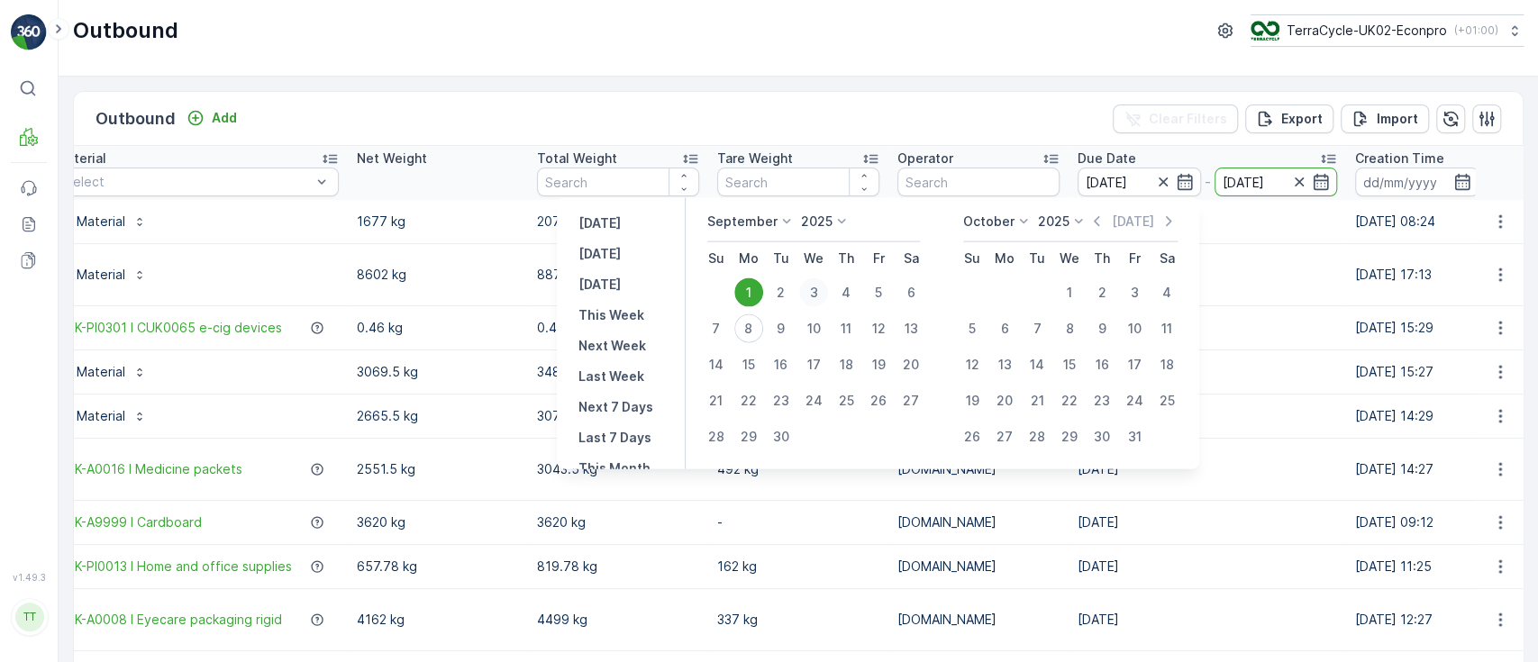
drag, startPoint x: 800, startPoint y: 284, endPoint x: 800, endPoint y: 295, distance: 10.8
click at [800, 295] on td "3" at bounding box center [813, 293] width 32 height 36
click at [755, 224] on p "September" at bounding box center [742, 222] width 70 height 18
click at [749, 378] on span "August" at bounding box center [739, 384] width 42 height 18
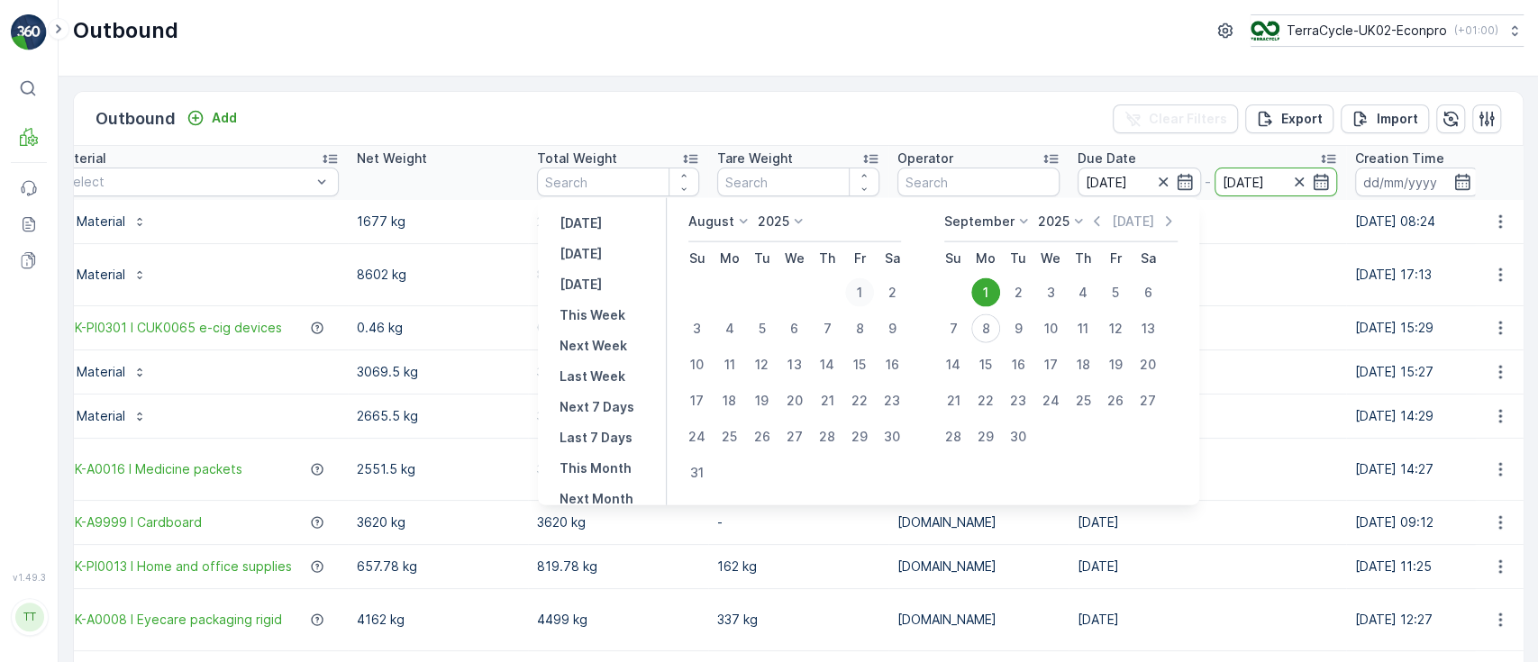
click at [872, 295] on div "1" at bounding box center [859, 292] width 29 height 29
type input "01.08.2025"
click at [872, 295] on div "1" at bounding box center [859, 292] width 29 height 29
type input "01.08.2025"
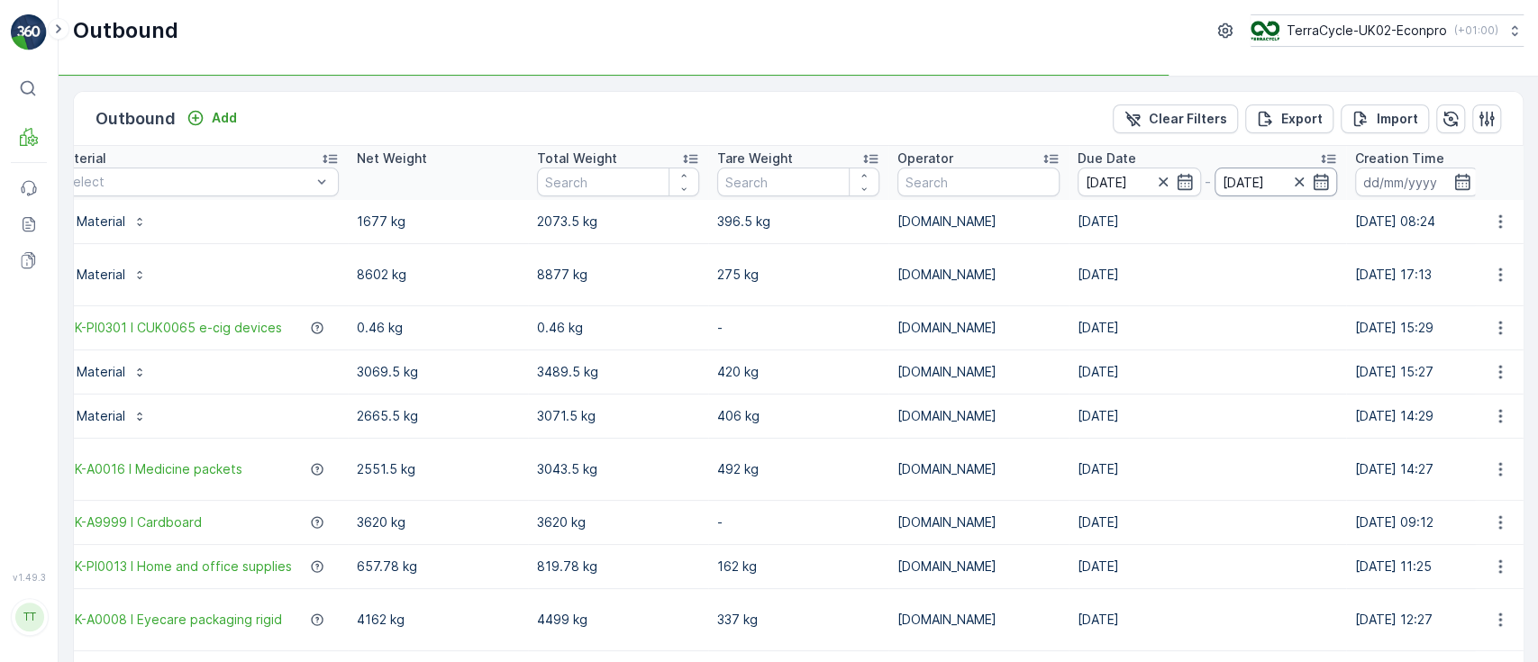
click at [1257, 180] on tr "Name Status Select Allocation Type Select Material Select Net Weight Total Weig…" at bounding box center [818, 173] width 2624 height 54
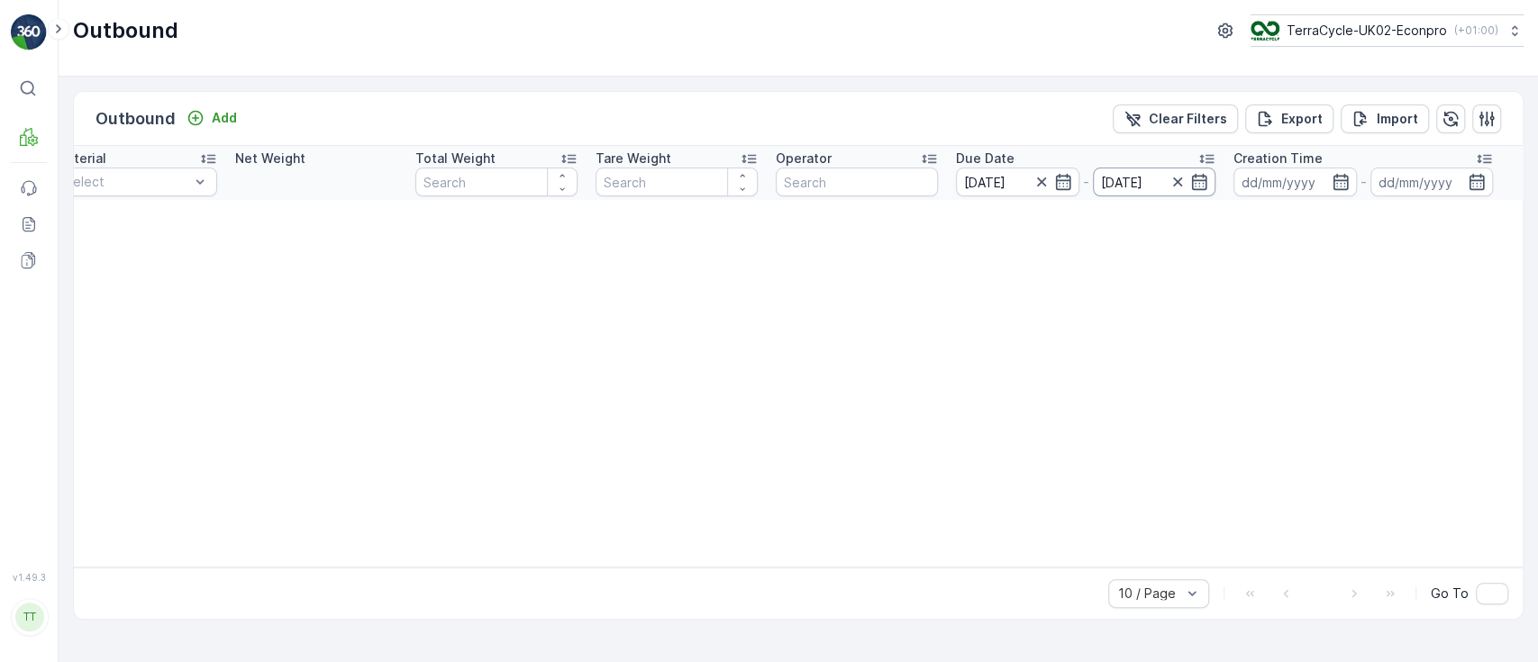
click at [1126, 177] on input "01.08.2025" at bounding box center [1154, 182] width 123 height 29
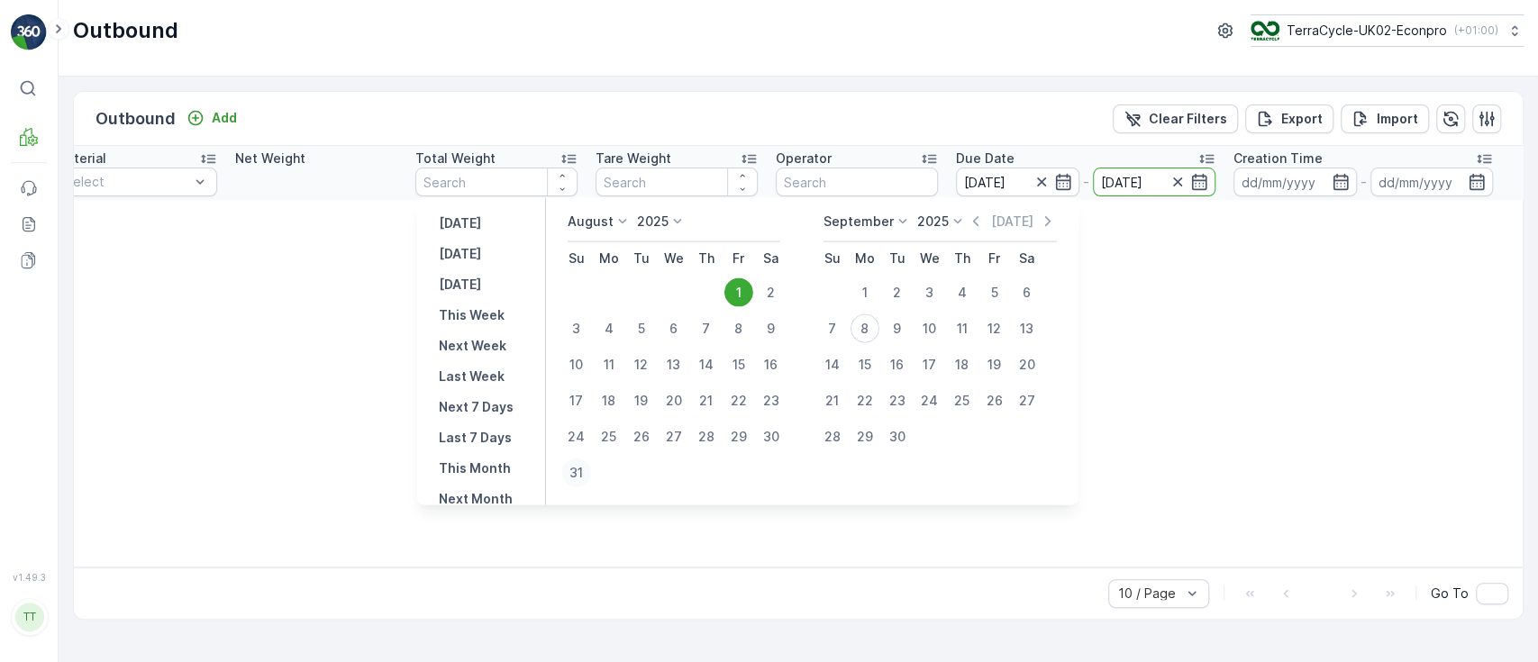
click at [587, 472] on div "31" at bounding box center [576, 472] width 29 height 29
type input "31.08.2025"
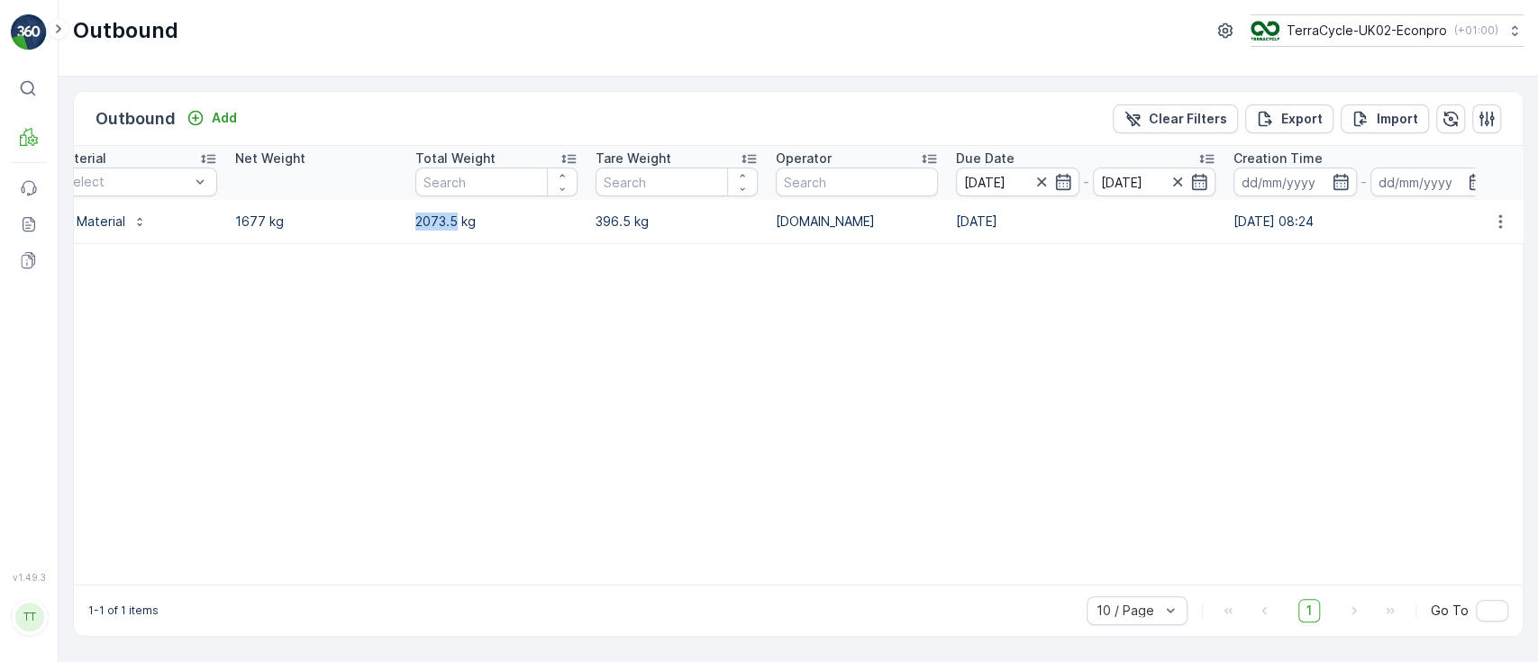
drag, startPoint x: 457, startPoint y: 222, endPoint x: 403, endPoint y: 226, distance: 54.2
click at [403, 226] on tr "12.08.2025 - Grimsby Granulation -WR956 Completed Delivery to final recycling 2…" at bounding box center [757, 222] width 2502 height 44
copy tr "2073.5"
click at [1336, 29] on p "TerraCycle-UK02-Econpro" at bounding box center [1365, 31] width 160 height 18
type input "es"
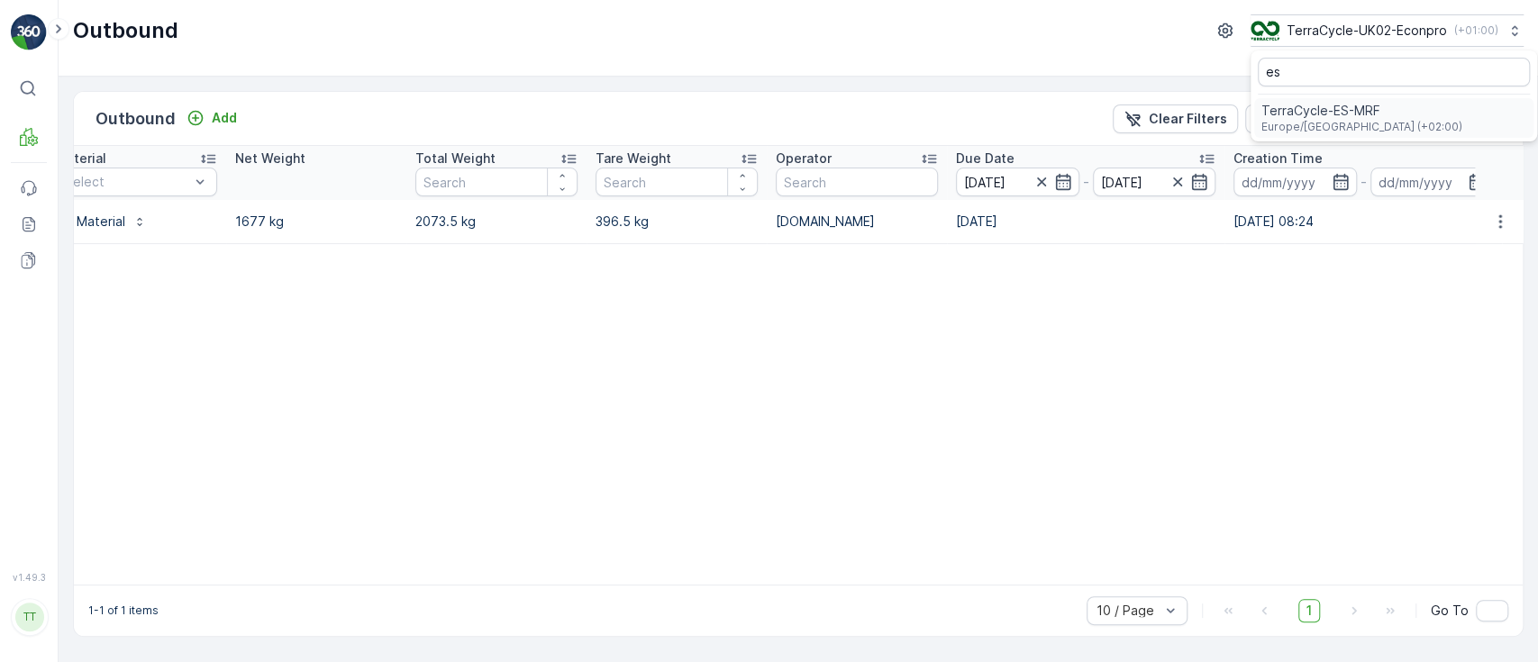
click at [1319, 115] on span "TerraCycle-ES-MRF" at bounding box center [1361, 111] width 201 height 18
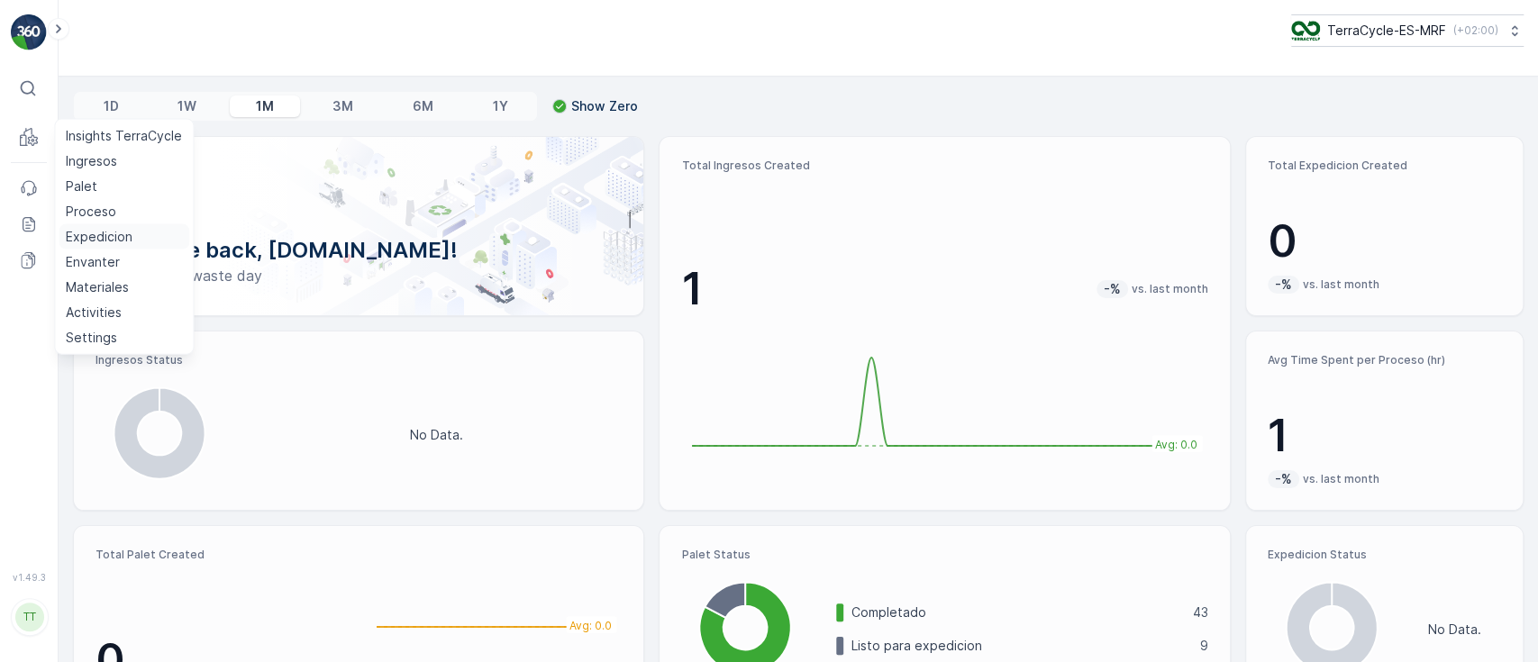
click at [86, 231] on p "Expedicion" at bounding box center [99, 237] width 67 height 18
